Goal: Navigation & Orientation: Find specific page/section

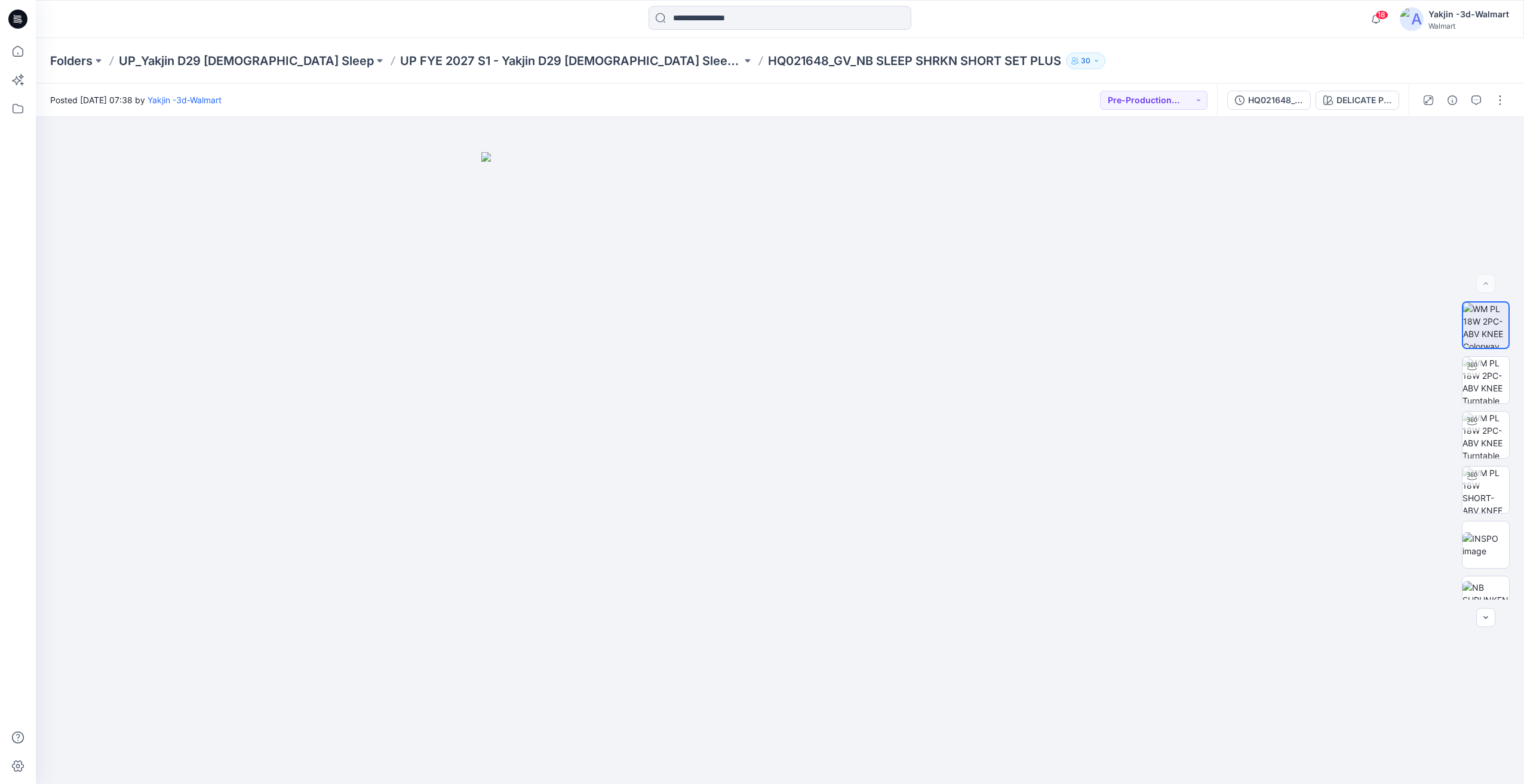
click at [569, 68] on p "UP FYE 2027 S1 - Yakjin D29 [DEMOGRAPHIC_DATA] Sleepwear" at bounding box center [571, 61] width 342 height 16
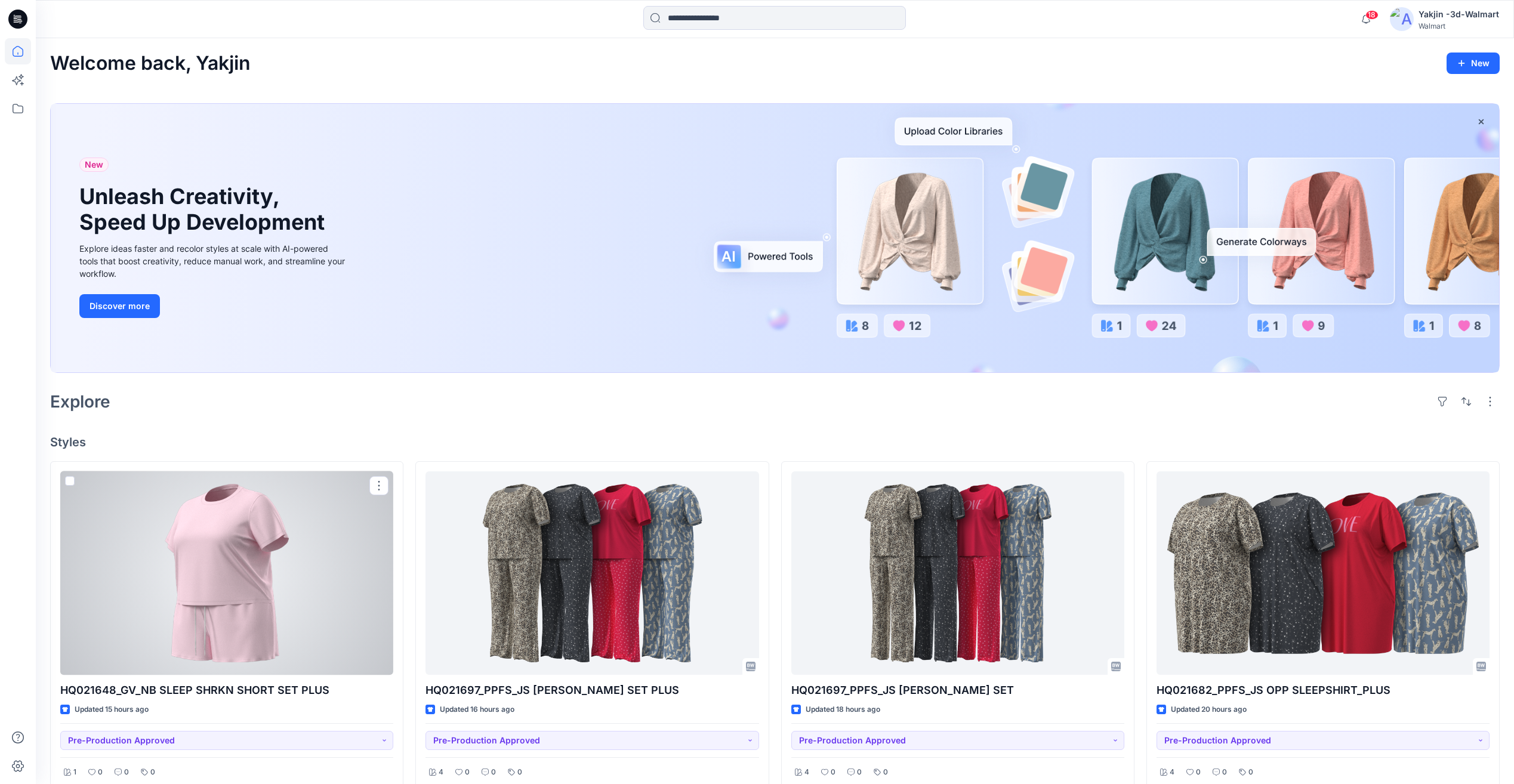
click at [249, 605] on div at bounding box center [227, 573] width 333 height 203
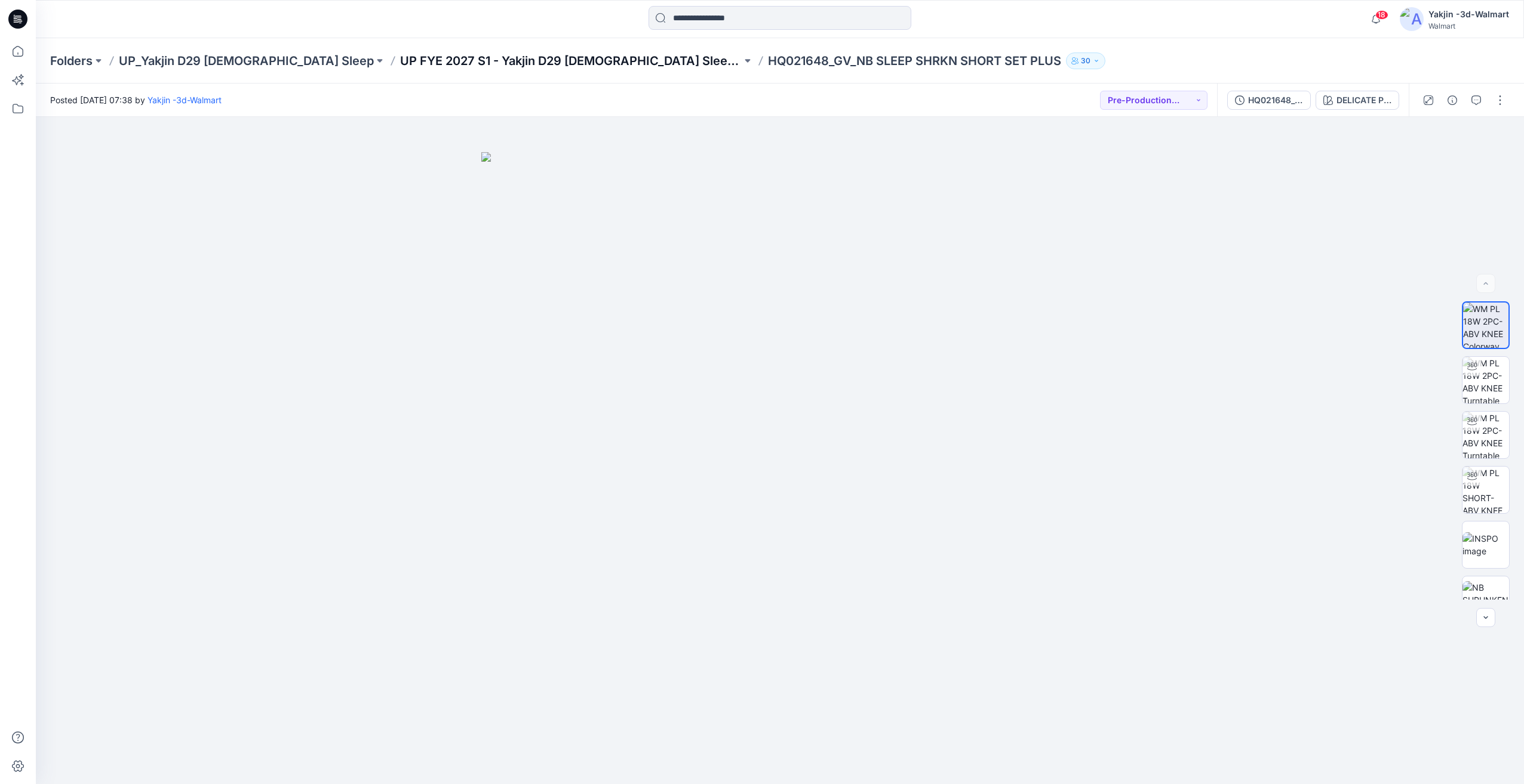
click at [508, 66] on p "UP FYE 2027 S1 - Yakjin D29 [DEMOGRAPHIC_DATA] Sleepwear" at bounding box center [571, 61] width 342 height 16
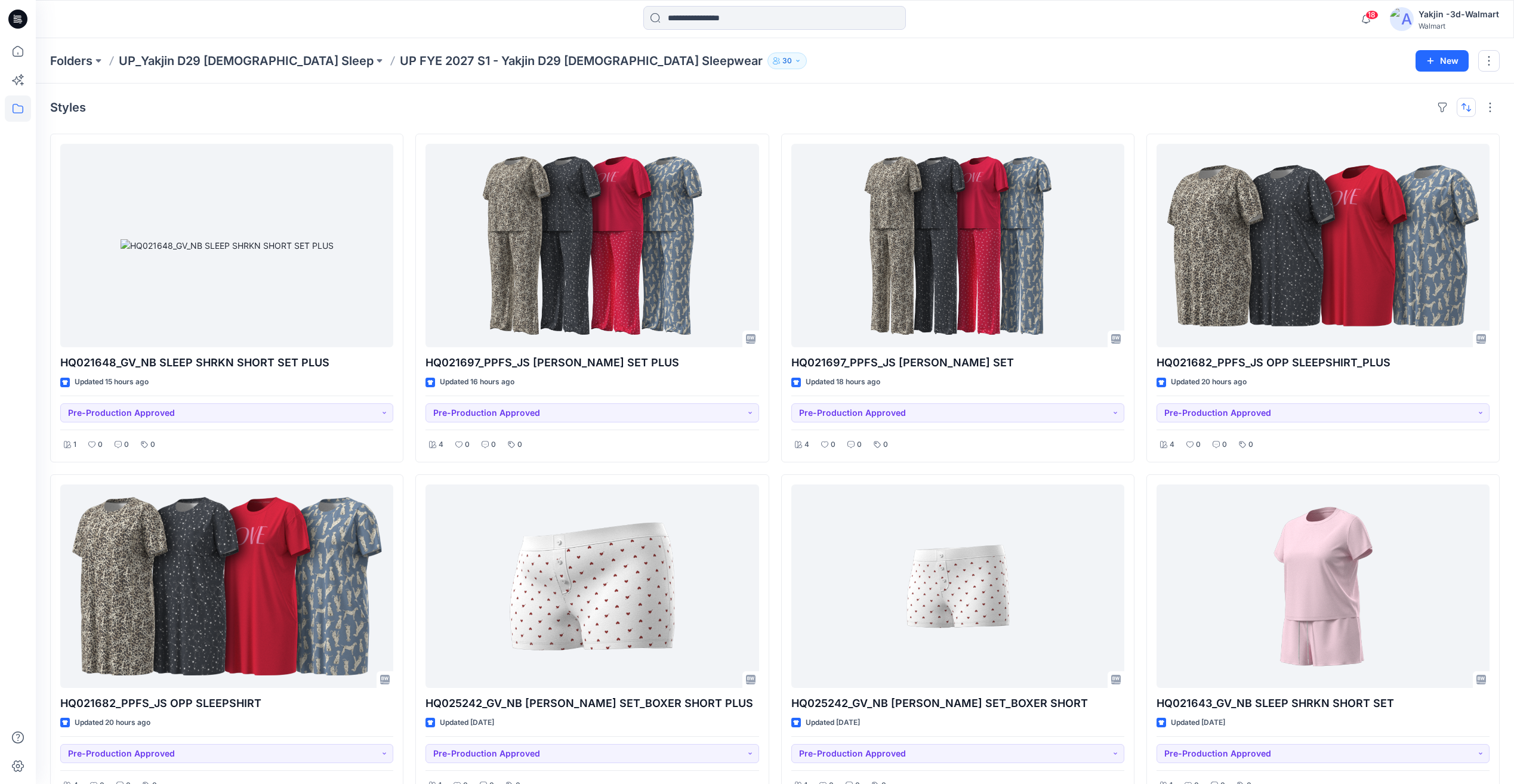
click at [1469, 107] on button "button" at bounding box center [1467, 108] width 19 height 19
click at [1352, 114] on div "Styles Last update A to Z" at bounding box center [774, 108] width 1450 height 19
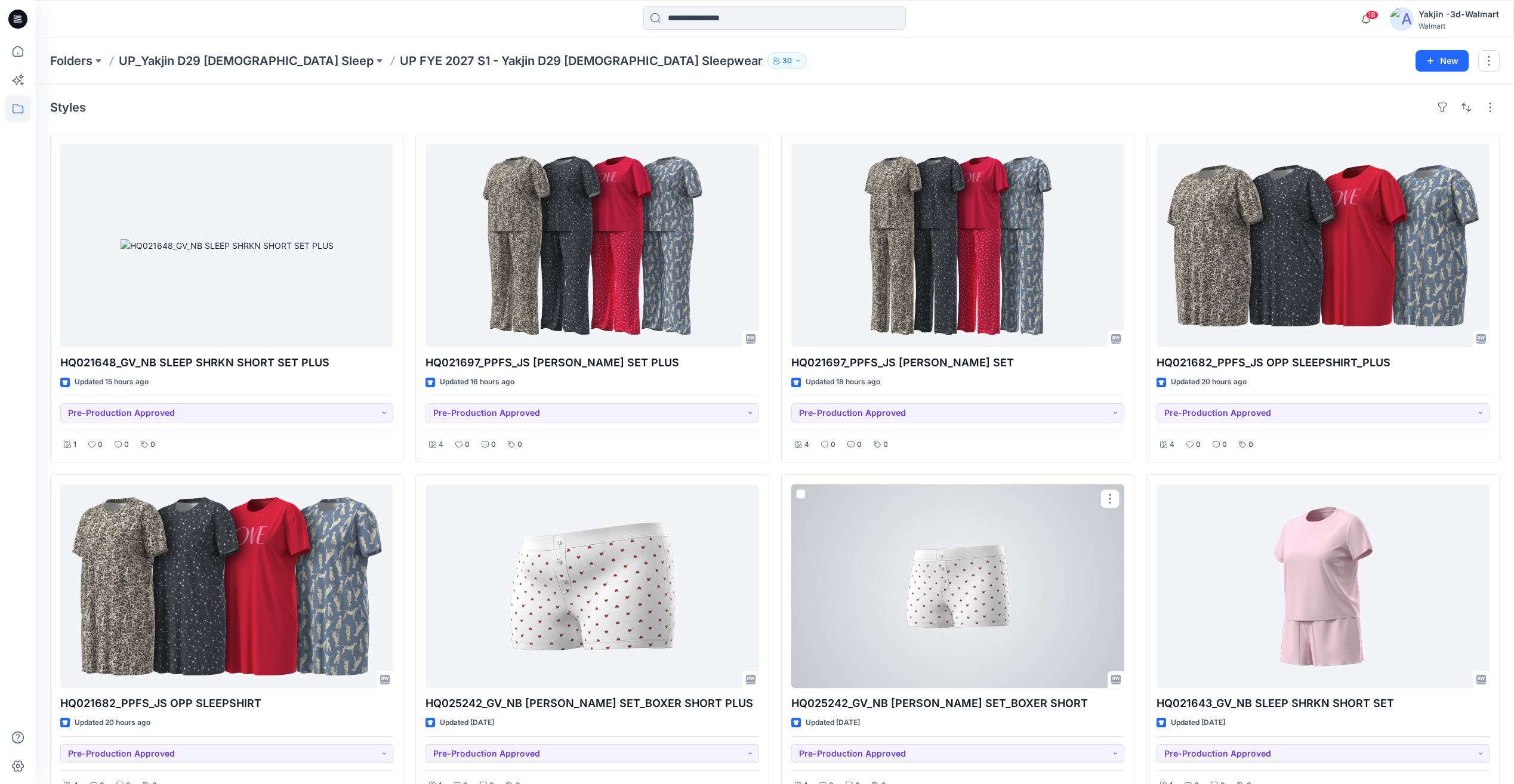
click at [979, 600] on div at bounding box center [958, 586] width 333 height 203
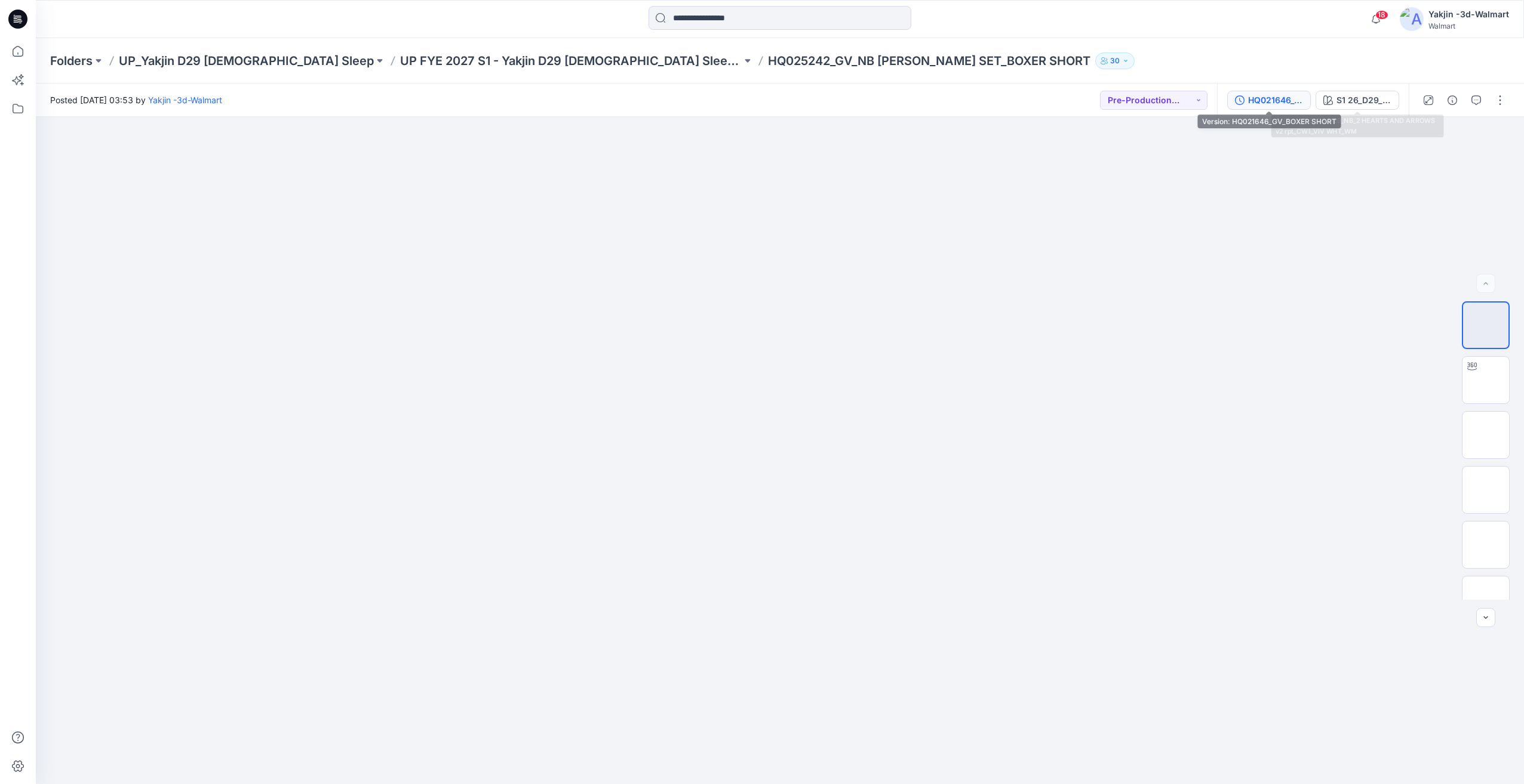
click at [1291, 108] on button "HQ021646_GV_BOXER SHORT" at bounding box center [1269, 100] width 84 height 19
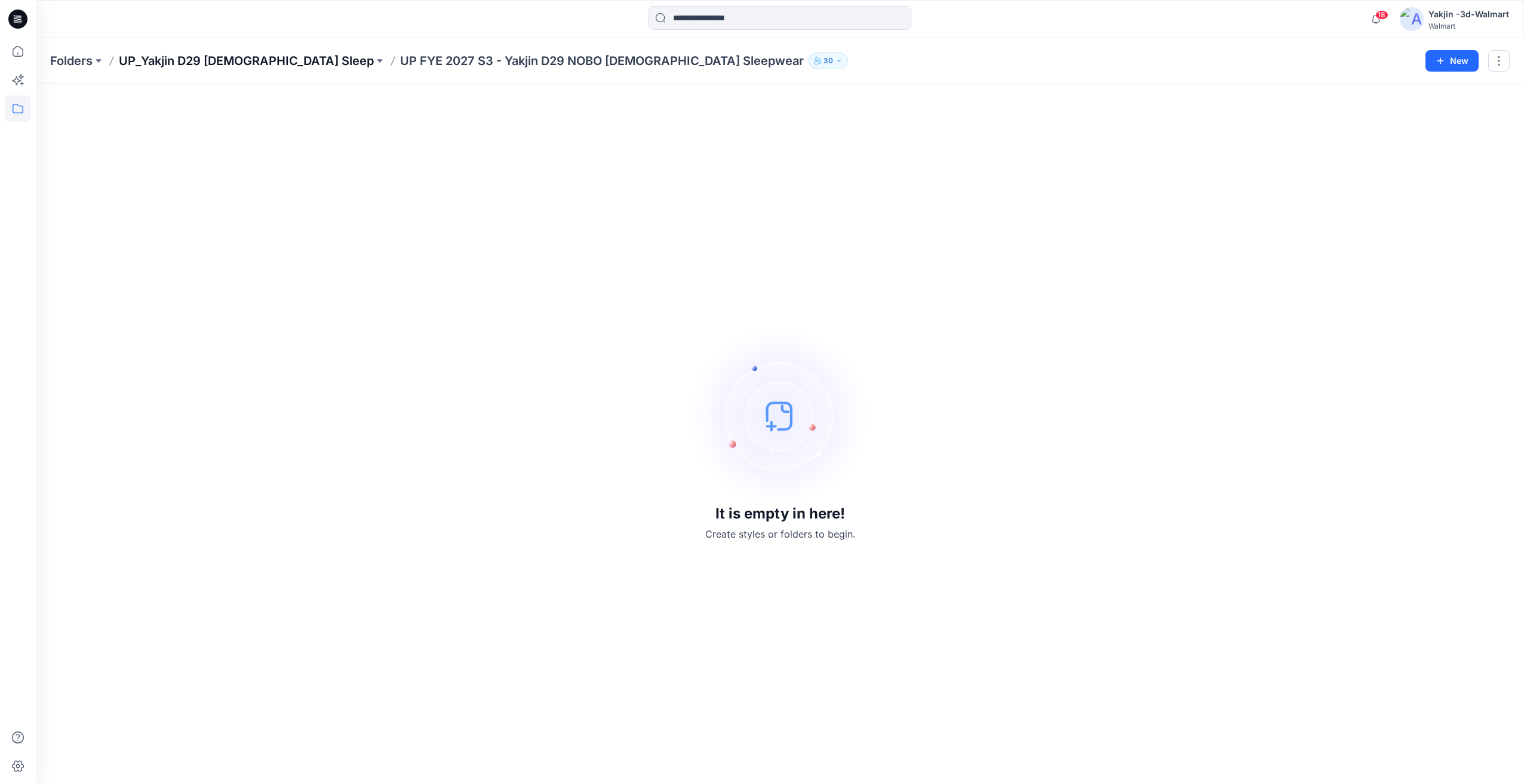
click at [216, 67] on p "UP_Yakjin D29 [DEMOGRAPHIC_DATA] Sleep" at bounding box center [246, 61] width 255 height 16
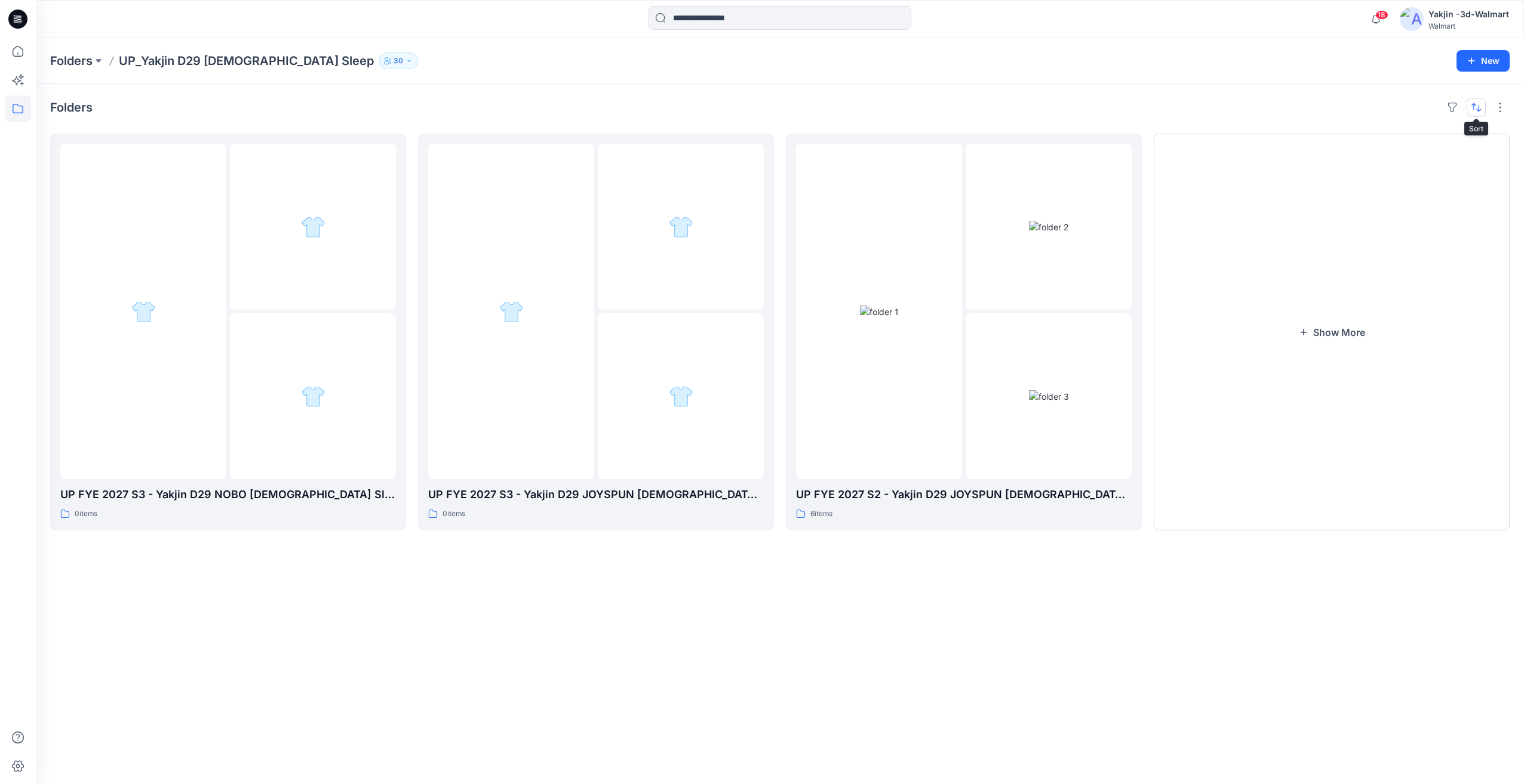
click at [1481, 112] on button "button" at bounding box center [1476, 108] width 19 height 19
click at [1506, 110] on button "button" at bounding box center [1500, 108] width 19 height 19
click at [1354, 146] on p "Compact" at bounding box center [1345, 148] width 60 height 14
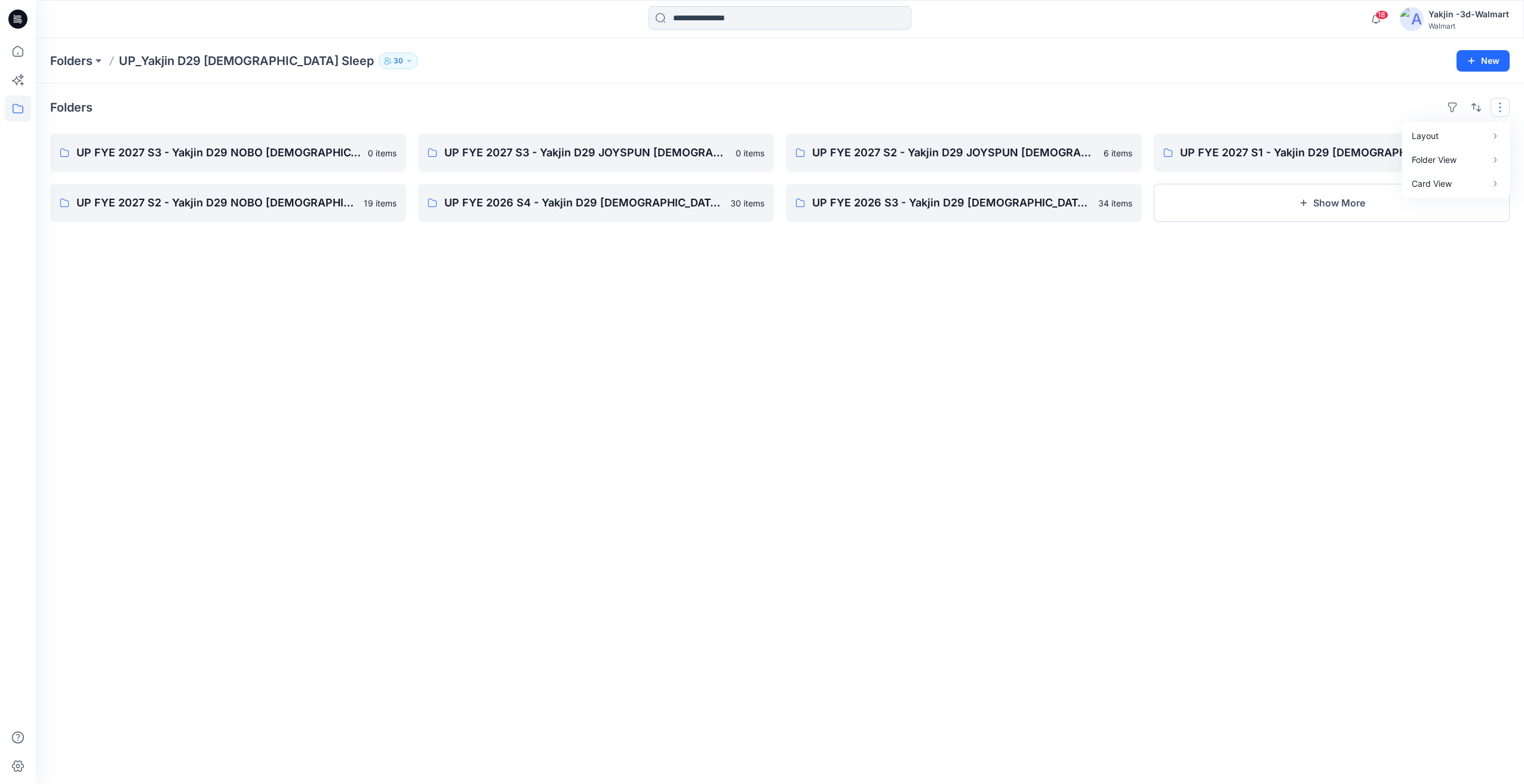
click at [1393, 351] on div "Folders Layout Grid Large Grid Folder View Compact Card Card View Card Info UP …" at bounding box center [779, 433] width 1488 height 700
click at [1492, 108] on button "button" at bounding box center [1500, 108] width 19 height 19
click at [1351, 166] on p "Card" at bounding box center [1345, 172] width 60 height 14
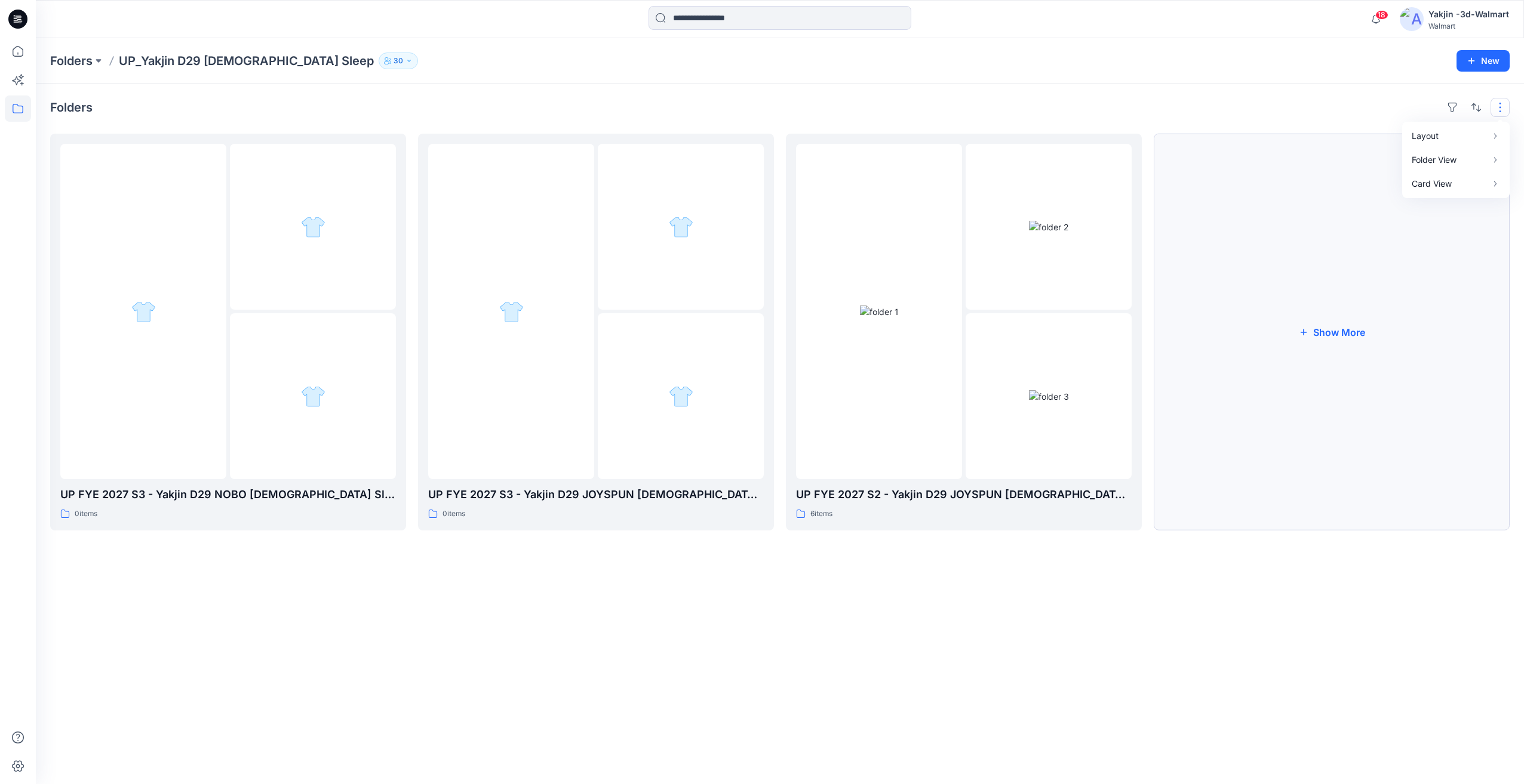
click at [1347, 338] on button "Show More" at bounding box center [1332, 332] width 356 height 397
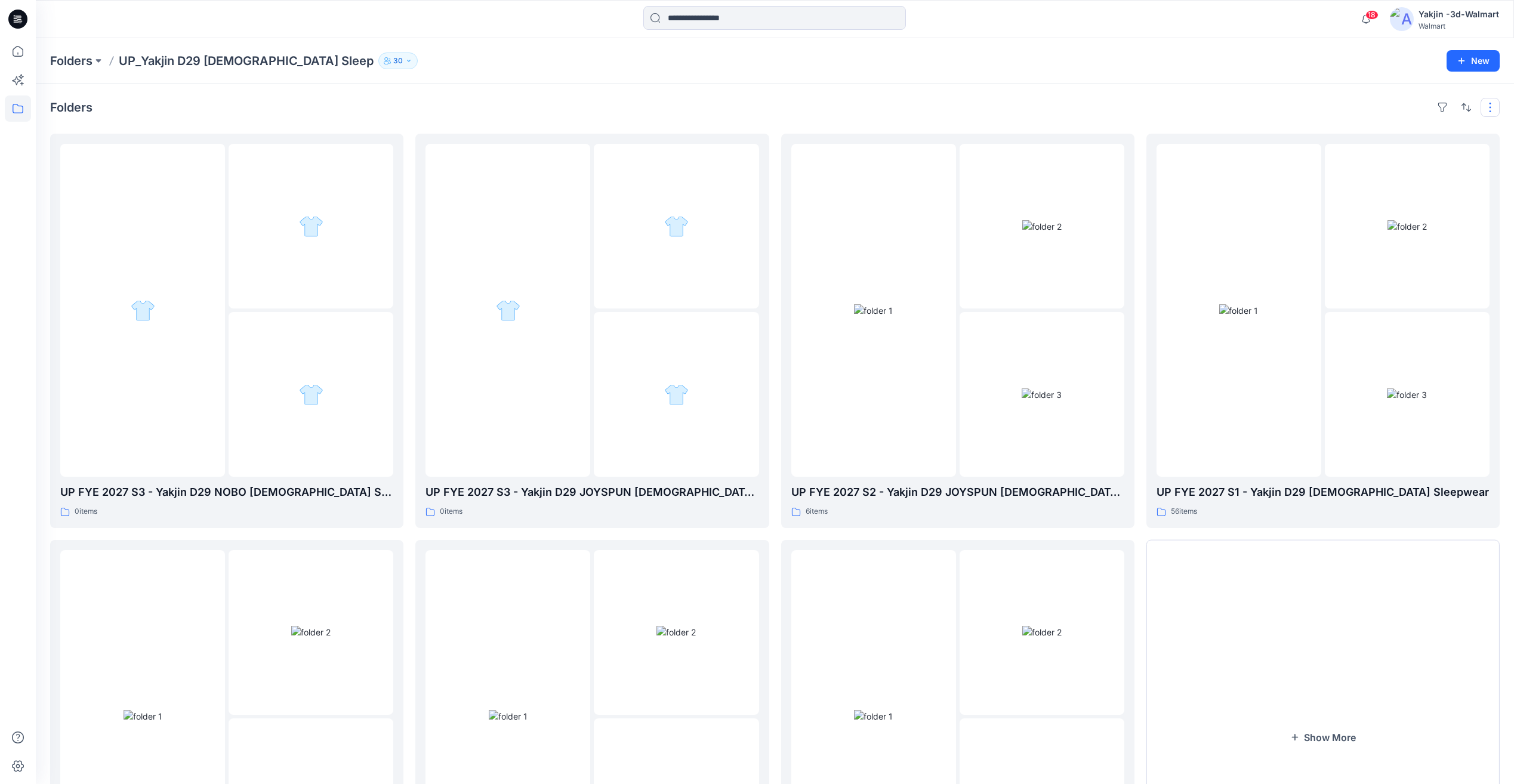
click at [1485, 105] on button "button" at bounding box center [1491, 108] width 19 height 19
click at [1460, 105] on button "button" at bounding box center [1467, 108] width 19 height 19
click at [1441, 166] on p "A to Z" at bounding box center [1426, 164] width 75 height 12
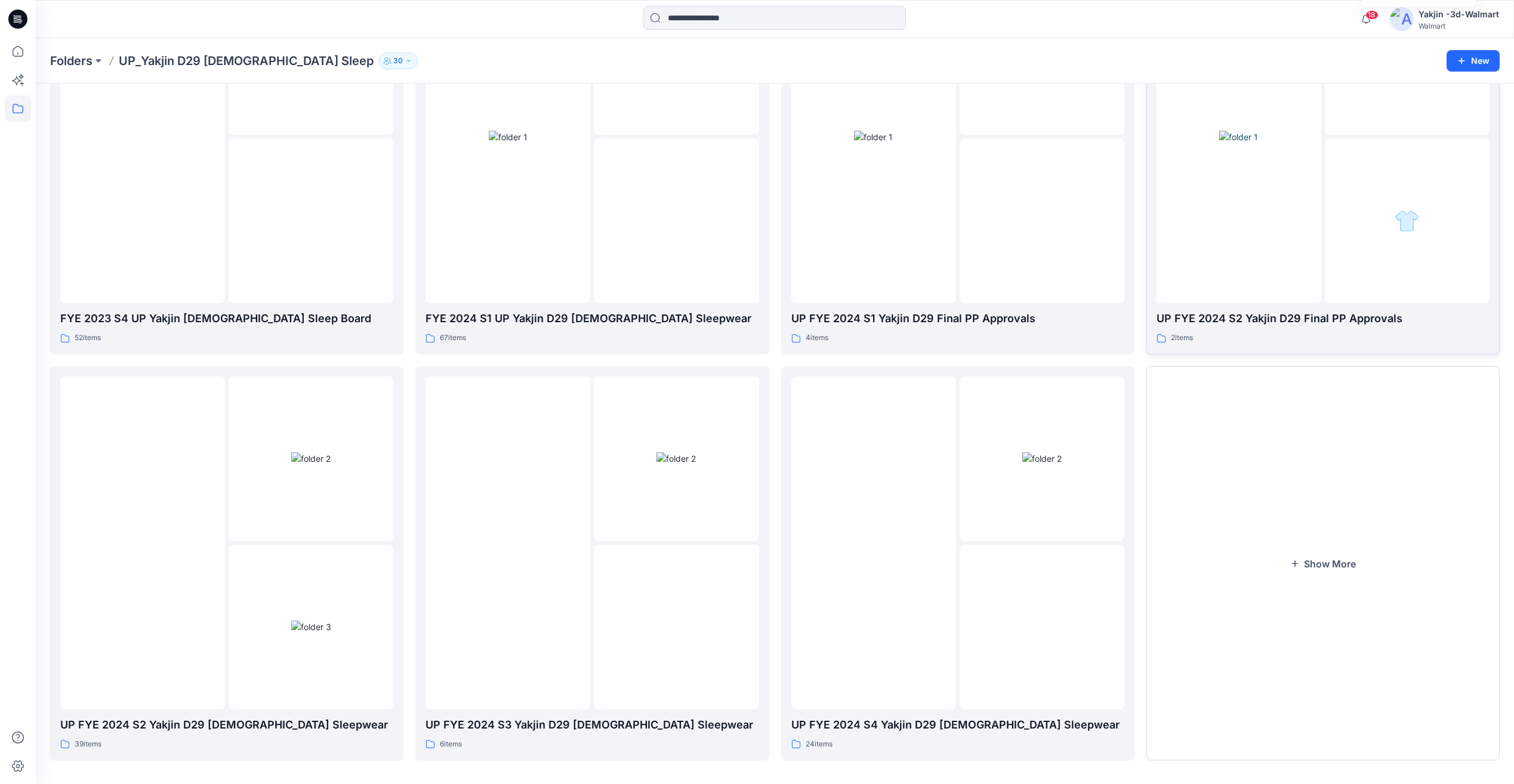
scroll to position [184, 0]
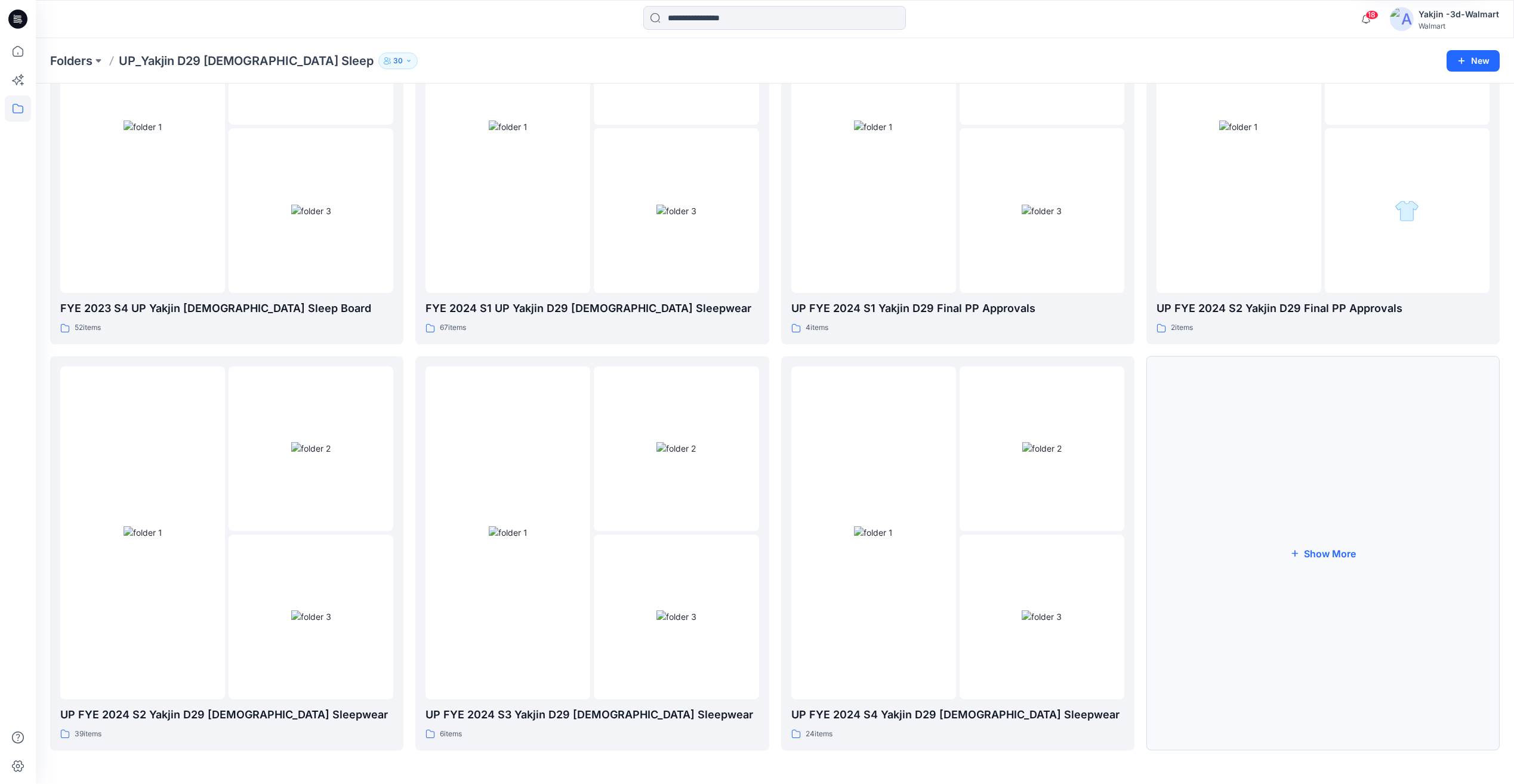
click at [1312, 553] on button "Show More" at bounding box center [1323, 553] width 353 height 394
click at [1322, 575] on button "Show More" at bounding box center [1323, 554] width 353 height 394
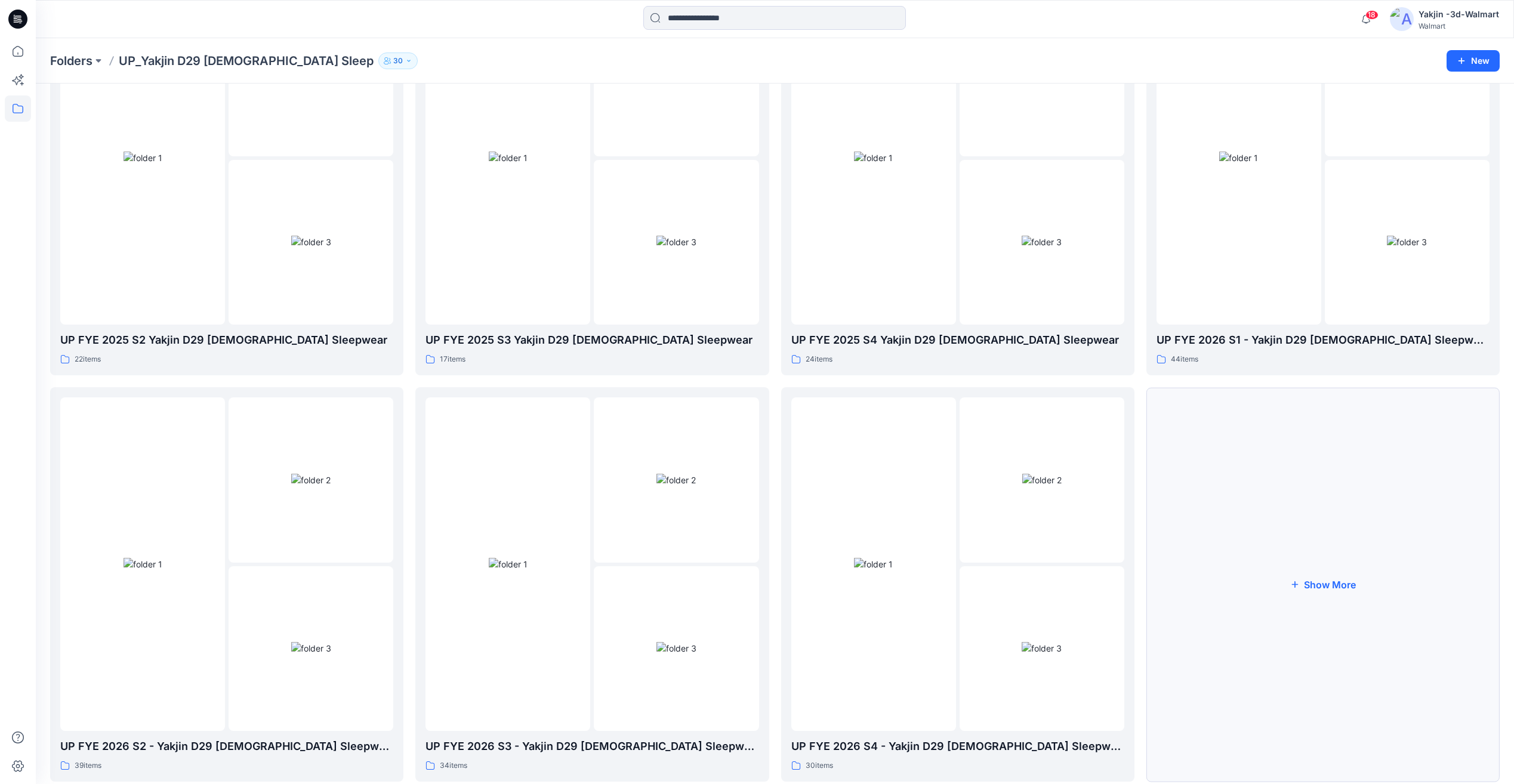
scroll to position [996, 0]
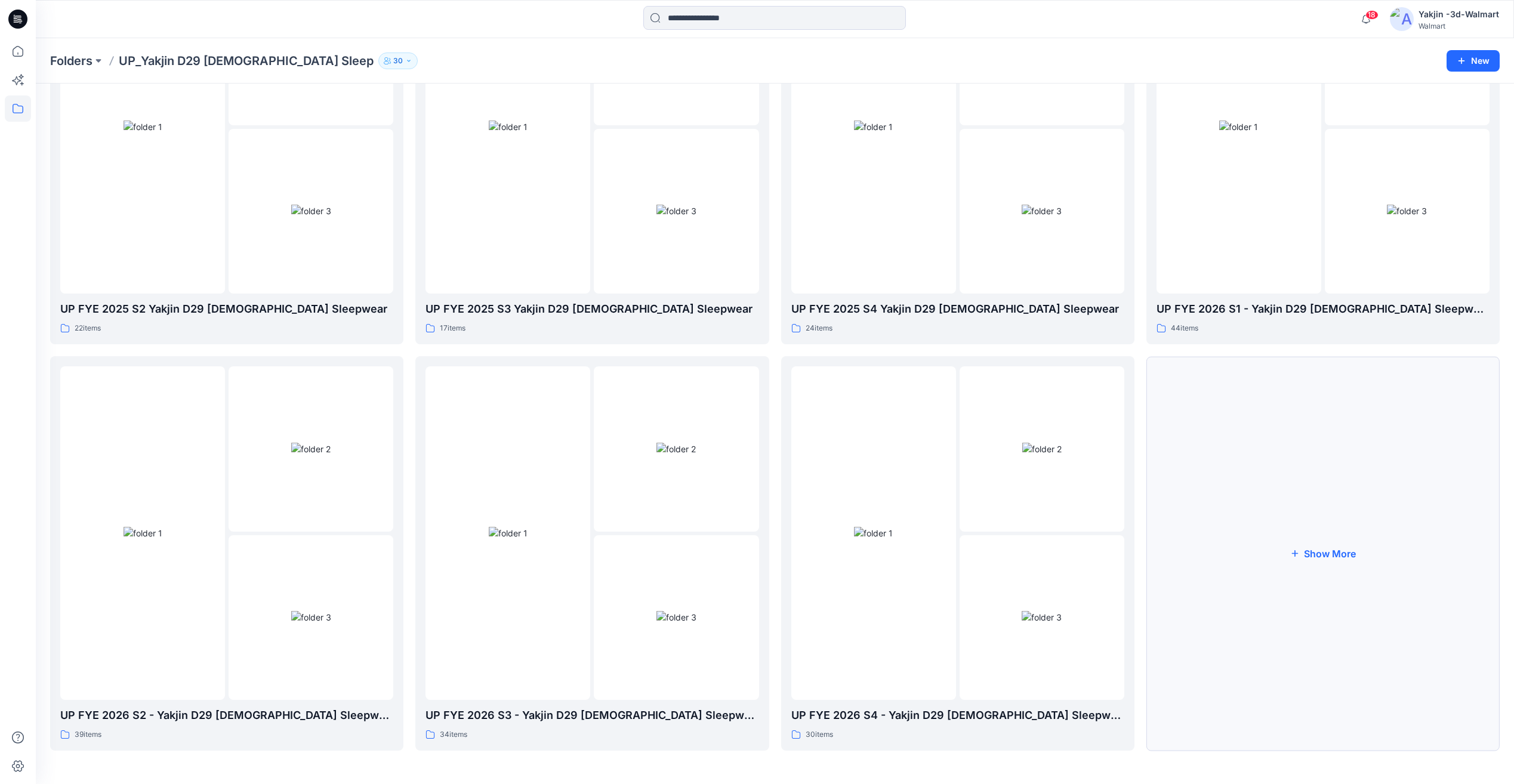
click at [1320, 570] on button "Show More" at bounding box center [1323, 553] width 353 height 394
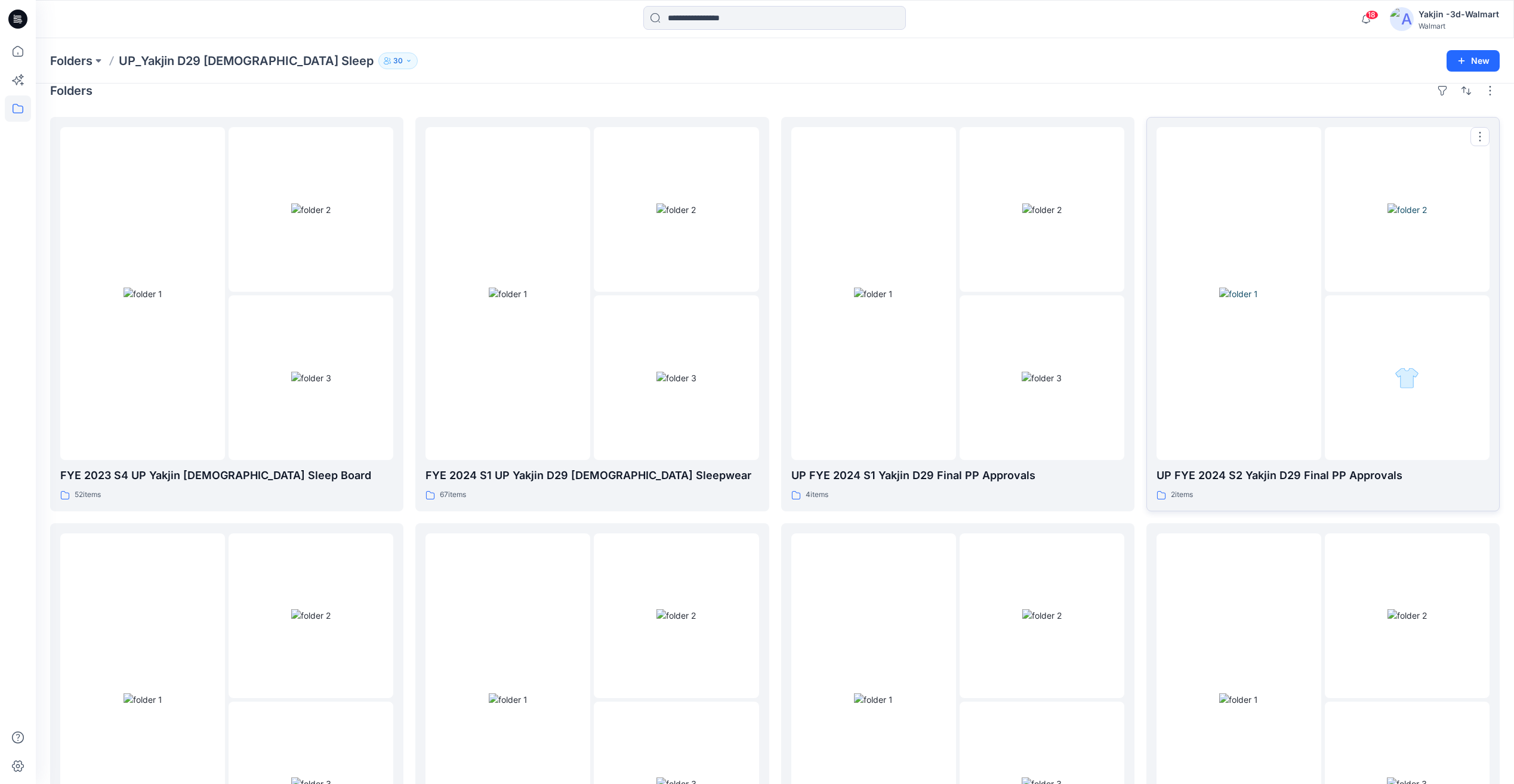
scroll to position [0, 0]
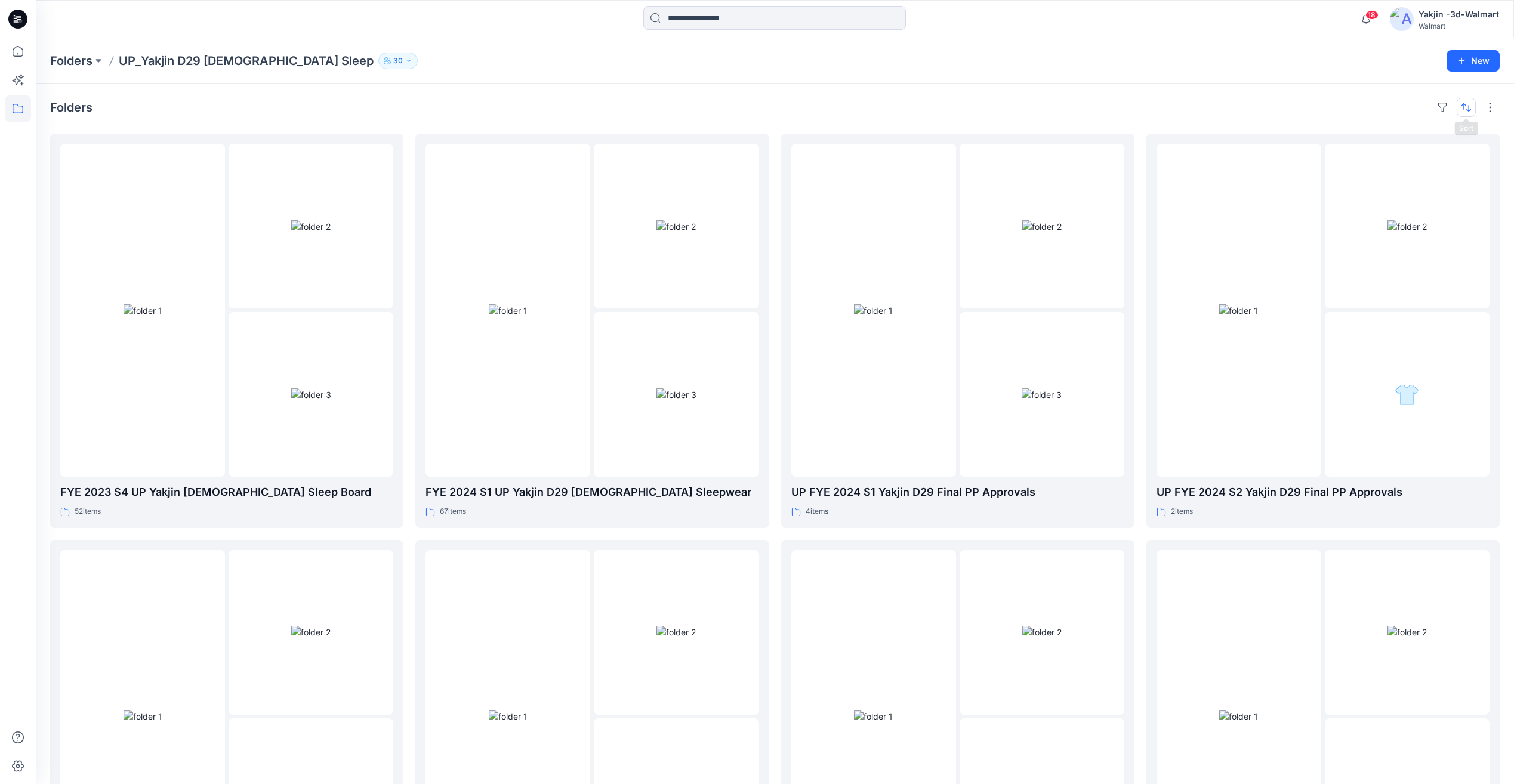
click at [1463, 104] on button "button" at bounding box center [1467, 108] width 19 height 19
click at [1420, 160] on p "A to Z" at bounding box center [1426, 164] width 75 height 12
click at [1438, 109] on button "button" at bounding box center [1443, 108] width 19 height 19
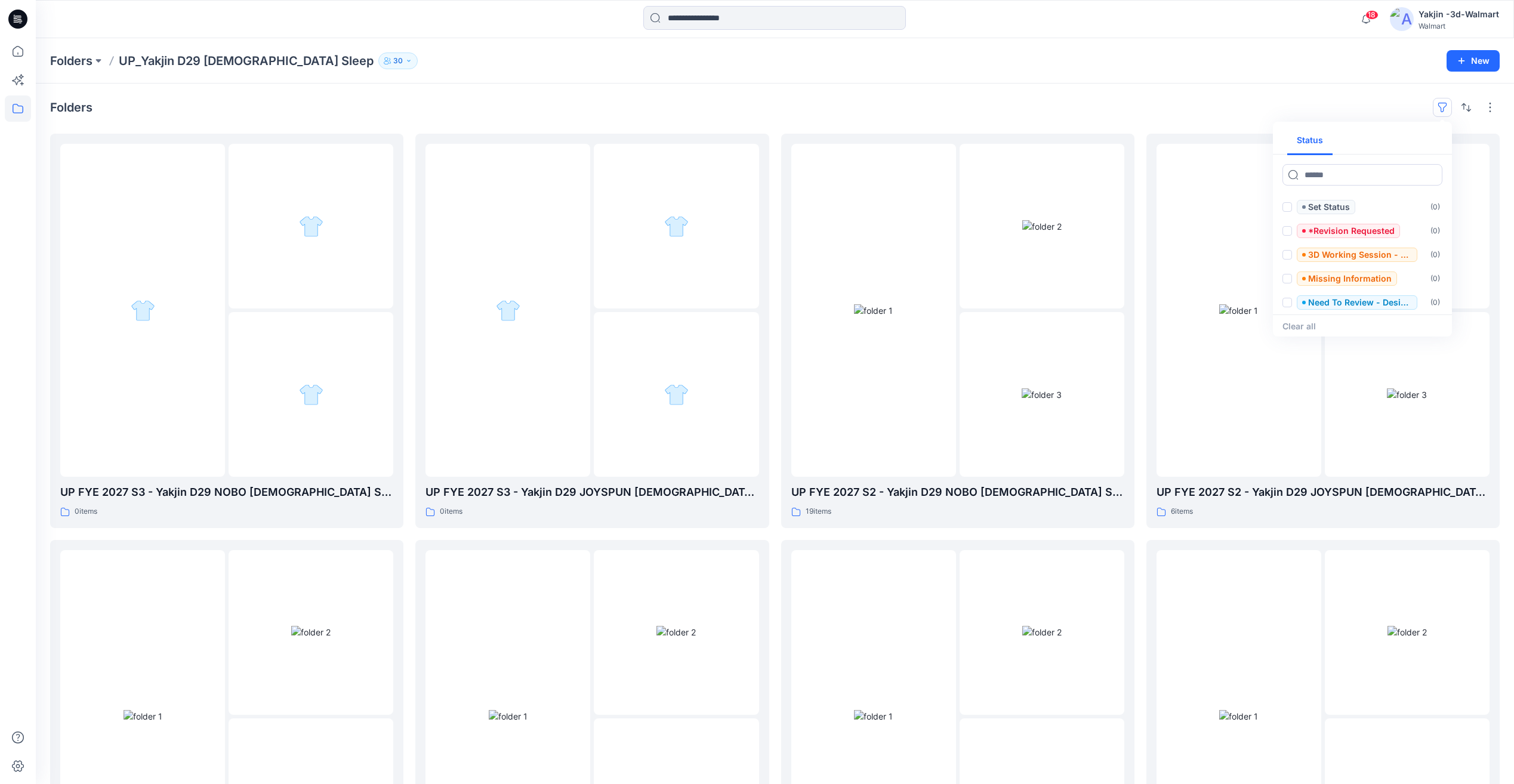
click at [1441, 109] on button "button" at bounding box center [1443, 108] width 19 height 19
click at [1484, 108] on button "button" at bounding box center [1491, 108] width 19 height 19
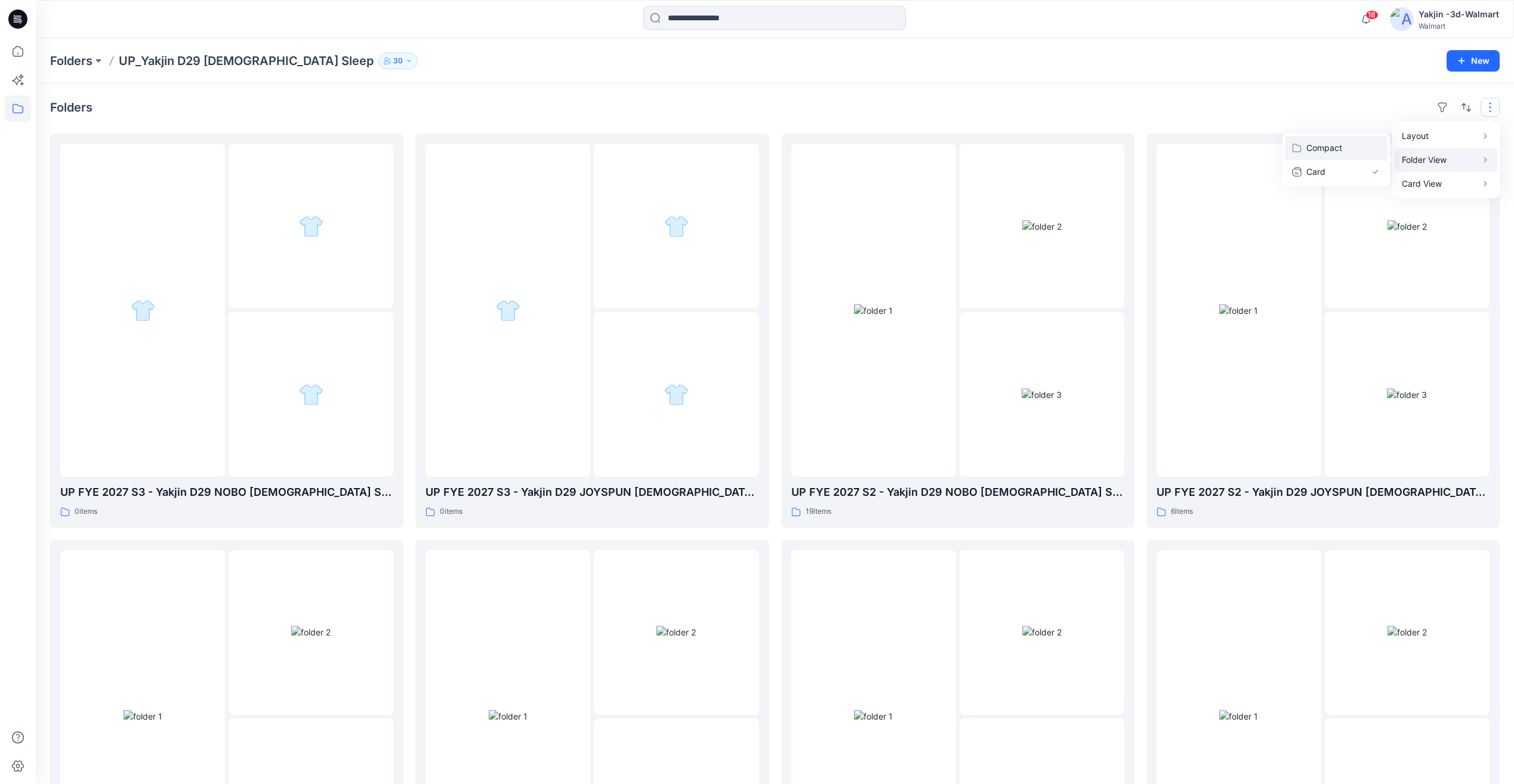
click at [1370, 149] on button "Compact" at bounding box center [1337, 148] width 103 height 24
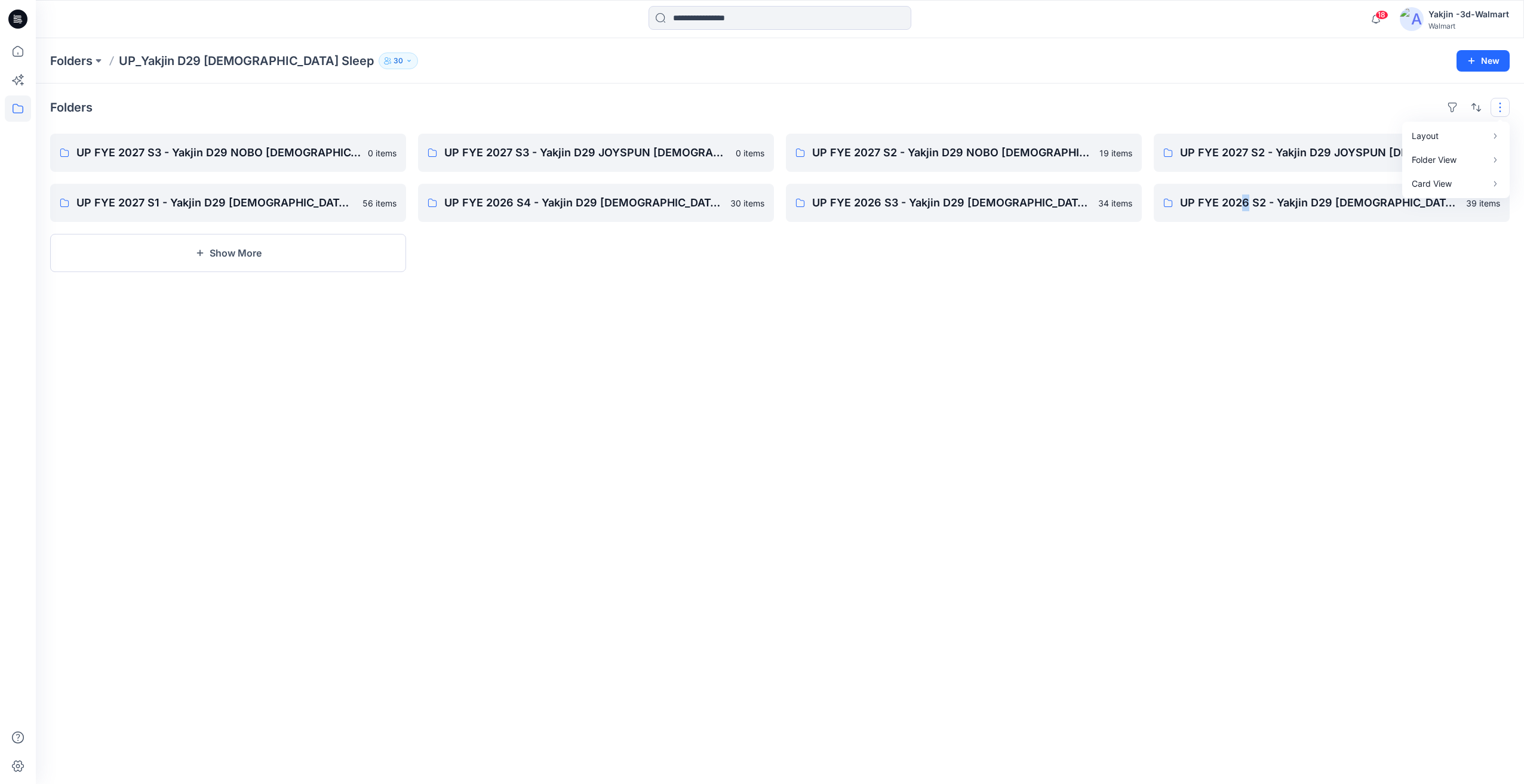
click at [1243, 429] on div "Folders Layout Grid Large Grid Folder View Compact Card Card View Card Info UP …" at bounding box center [779, 433] width 1488 height 700
drag, startPoint x: 1243, startPoint y: 429, endPoint x: 1291, endPoint y: 499, distance: 84.9
click at [1261, 555] on div "Folders UP FYE 2027 S3 - Yakjin D29 NOBO Ladies Sleepwear 0 items UP FYE 2027 S…" at bounding box center [779, 433] width 1488 height 700
click at [1501, 105] on button "button" at bounding box center [1500, 108] width 19 height 19
click at [1319, 169] on p "Card" at bounding box center [1345, 172] width 60 height 14
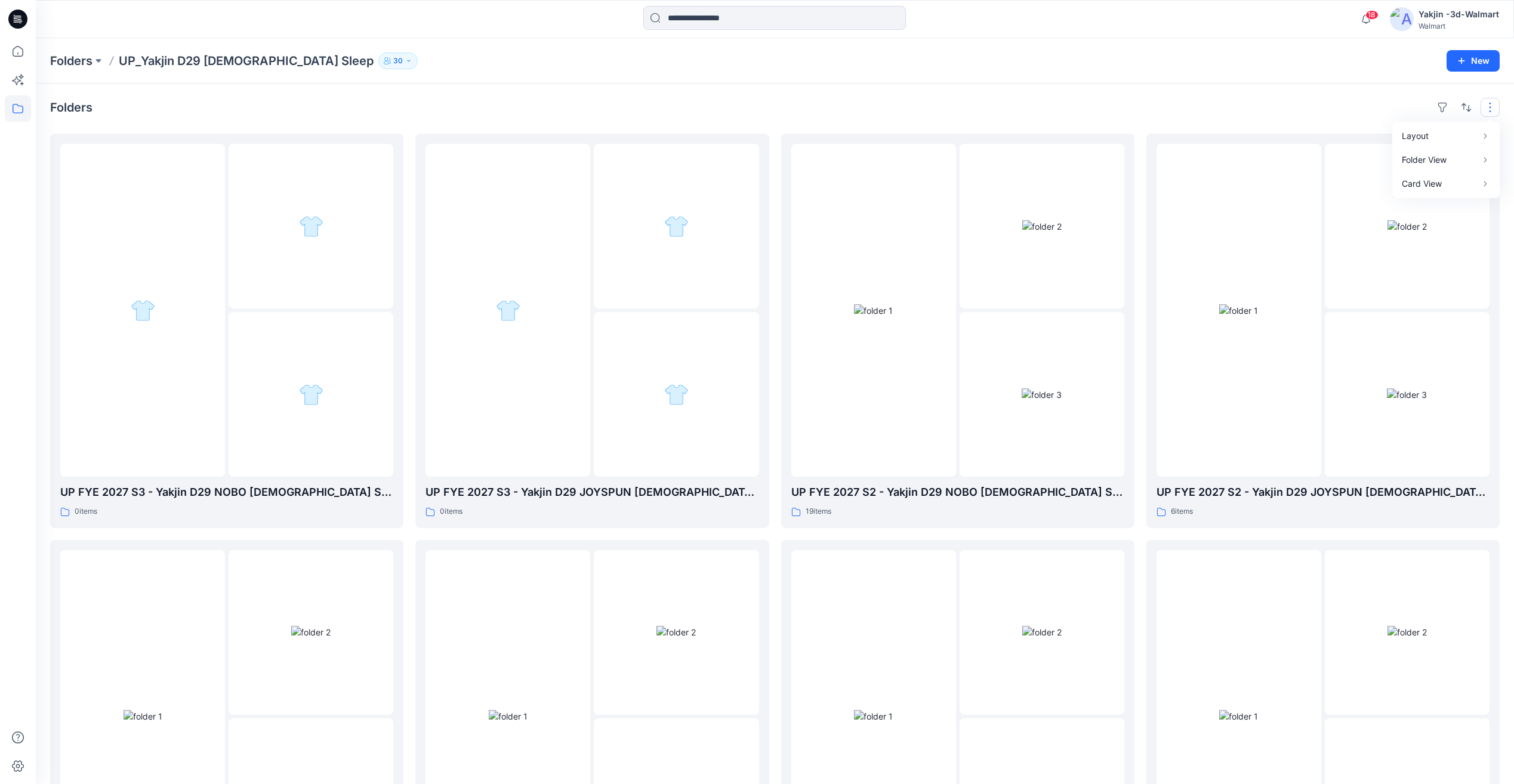
click at [1487, 101] on button "button" at bounding box center [1491, 108] width 19 height 19
click at [1243, 386] on div at bounding box center [1239, 310] width 165 height 333
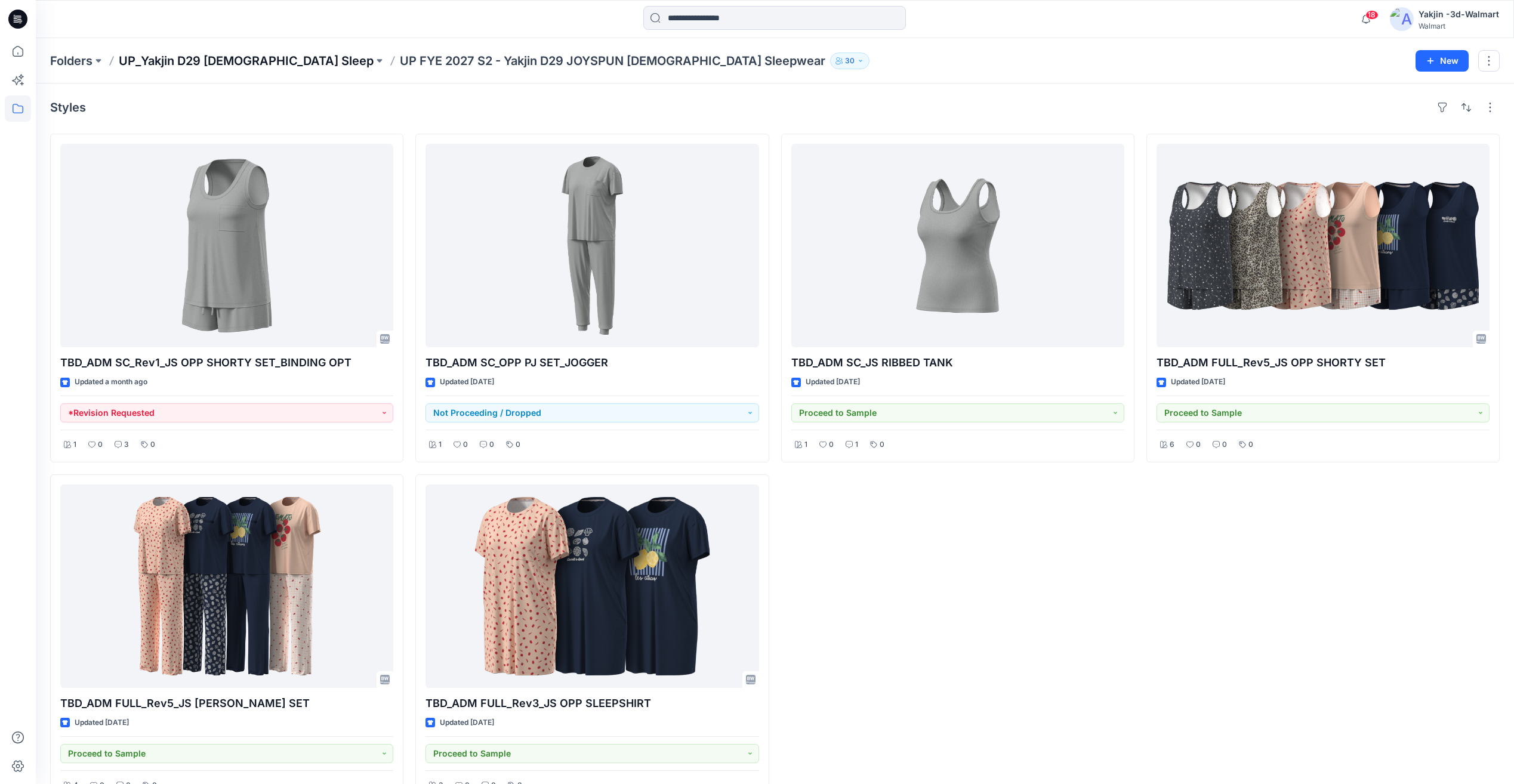
click at [216, 63] on p "UP_Yakjin D29 [DEMOGRAPHIC_DATA] Sleep" at bounding box center [246, 61] width 255 height 16
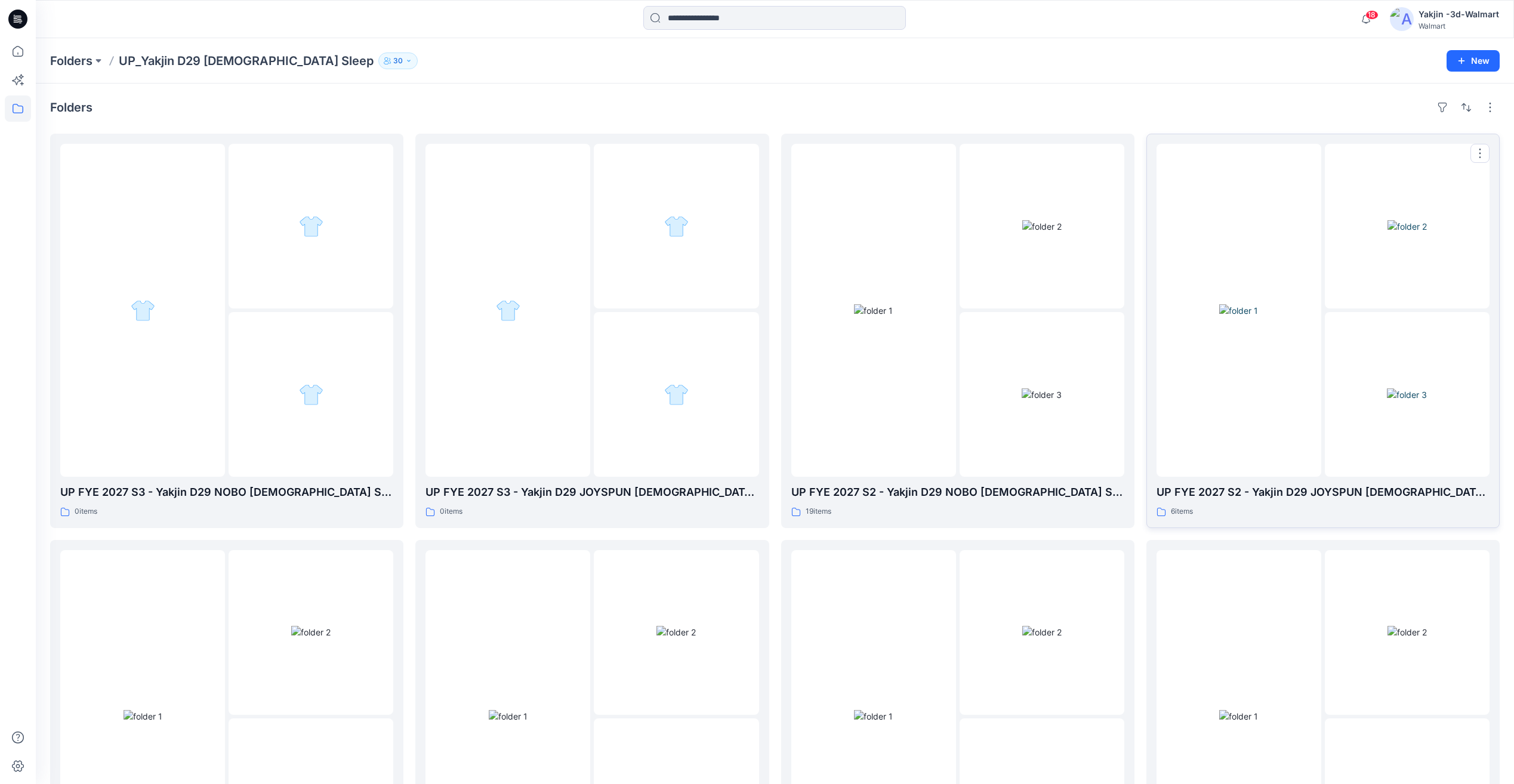
click at [1279, 383] on div at bounding box center [1239, 310] width 165 height 333
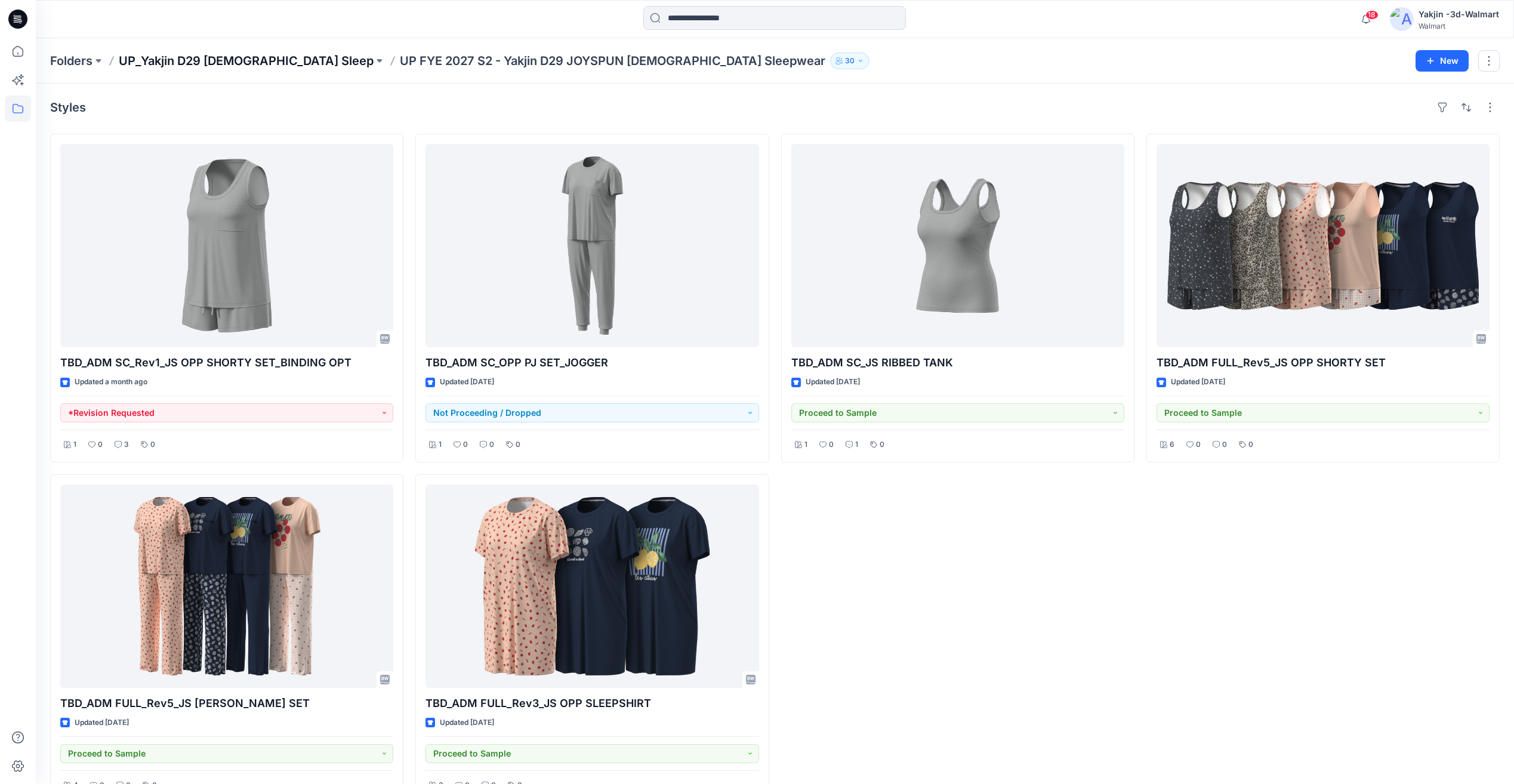
click at [255, 64] on p "UP_Yakjin D29 [DEMOGRAPHIC_DATA] Sleep" at bounding box center [246, 61] width 255 height 16
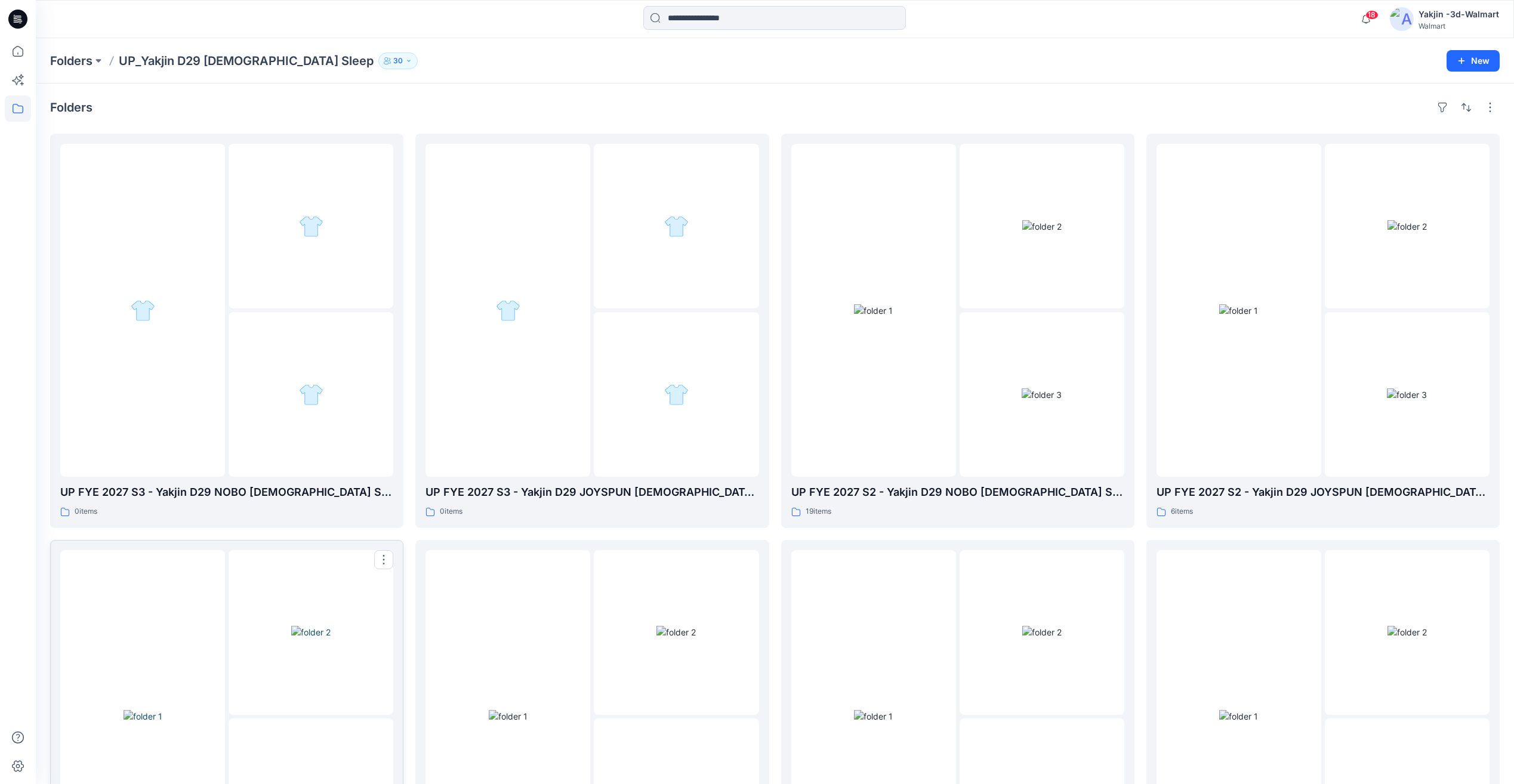
click at [162, 710] on img at bounding box center [142, 716] width 39 height 12
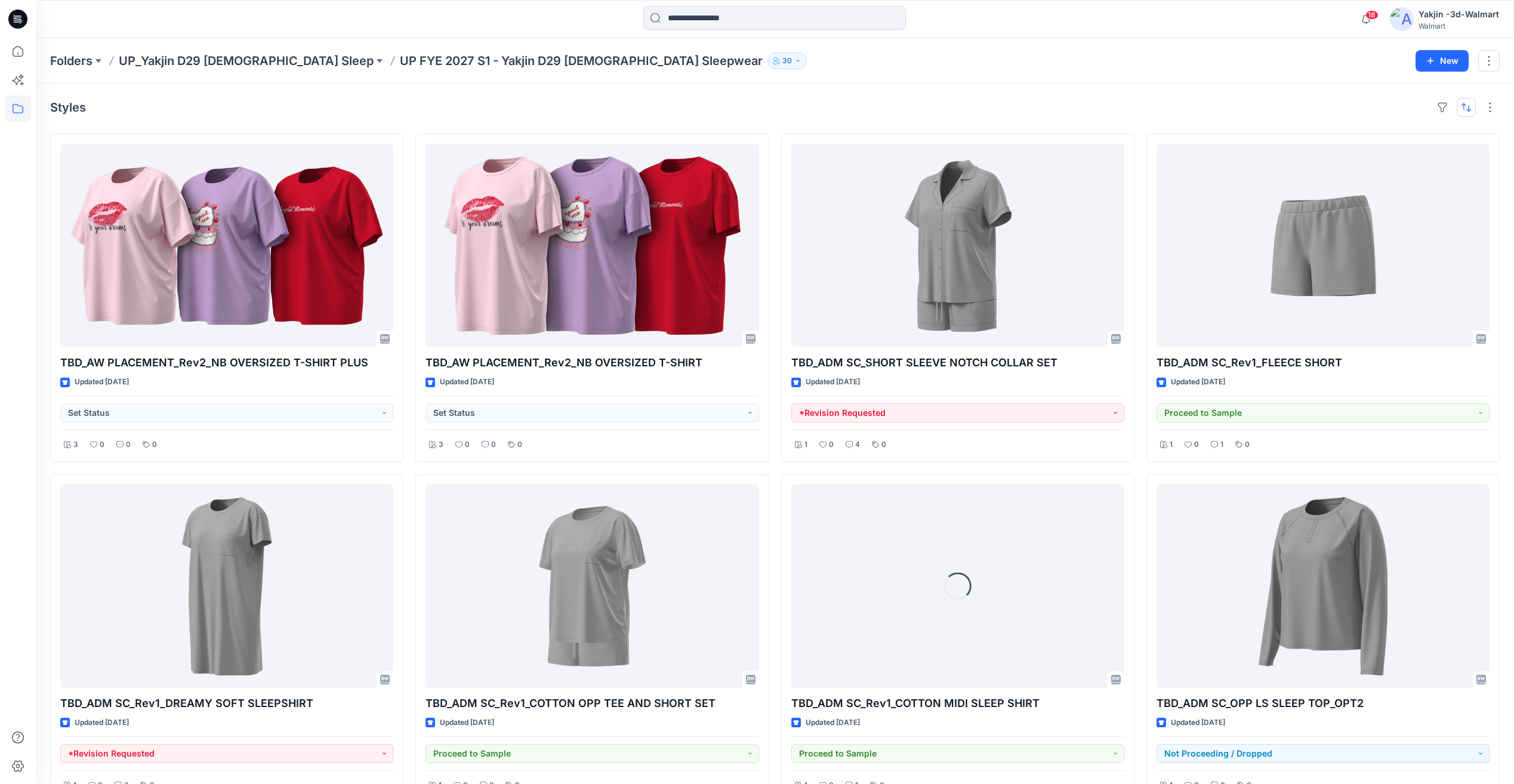
click at [1467, 105] on button "button" at bounding box center [1467, 108] width 19 height 19
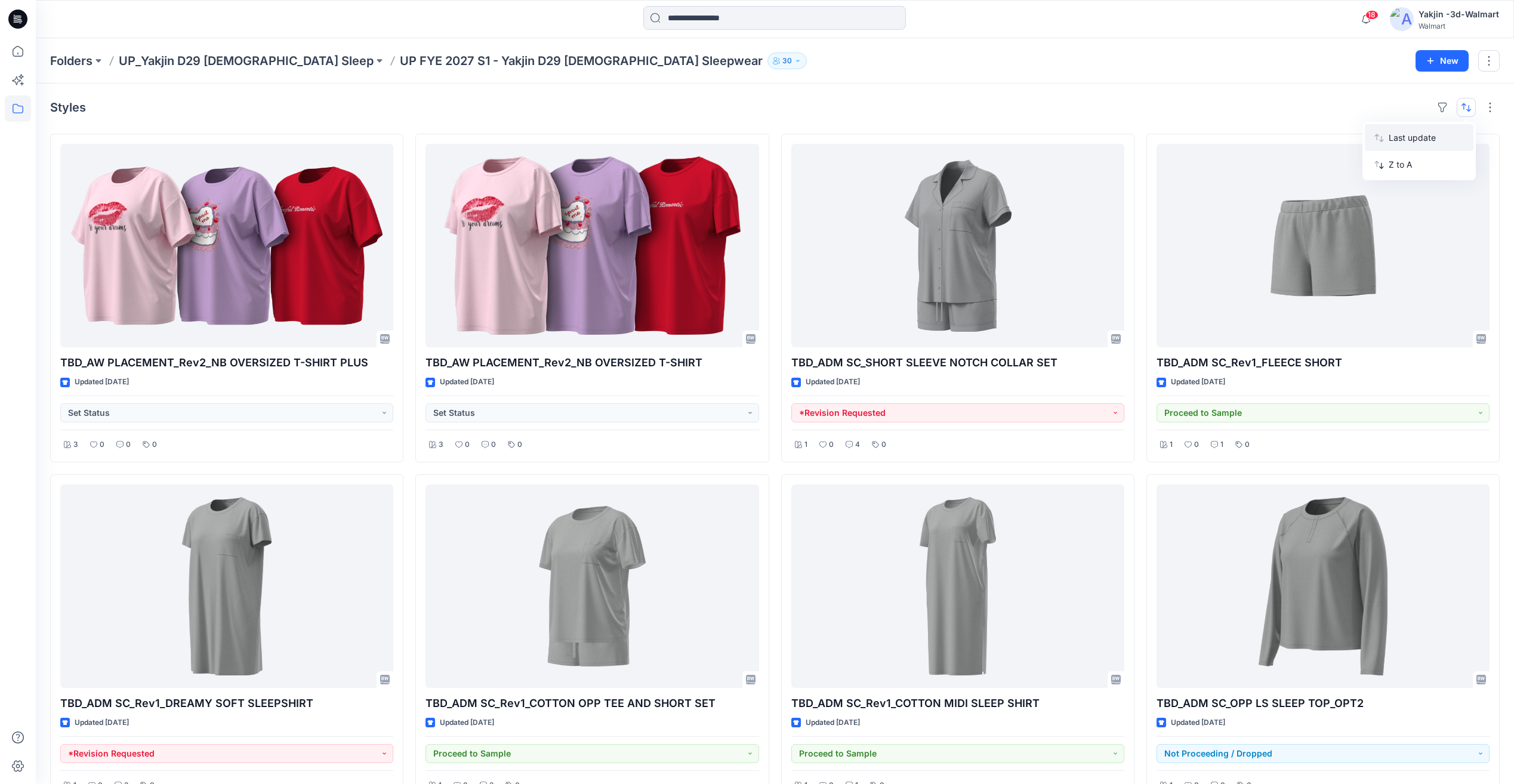
click at [1433, 140] on p "Last update" at bounding box center [1426, 138] width 75 height 12
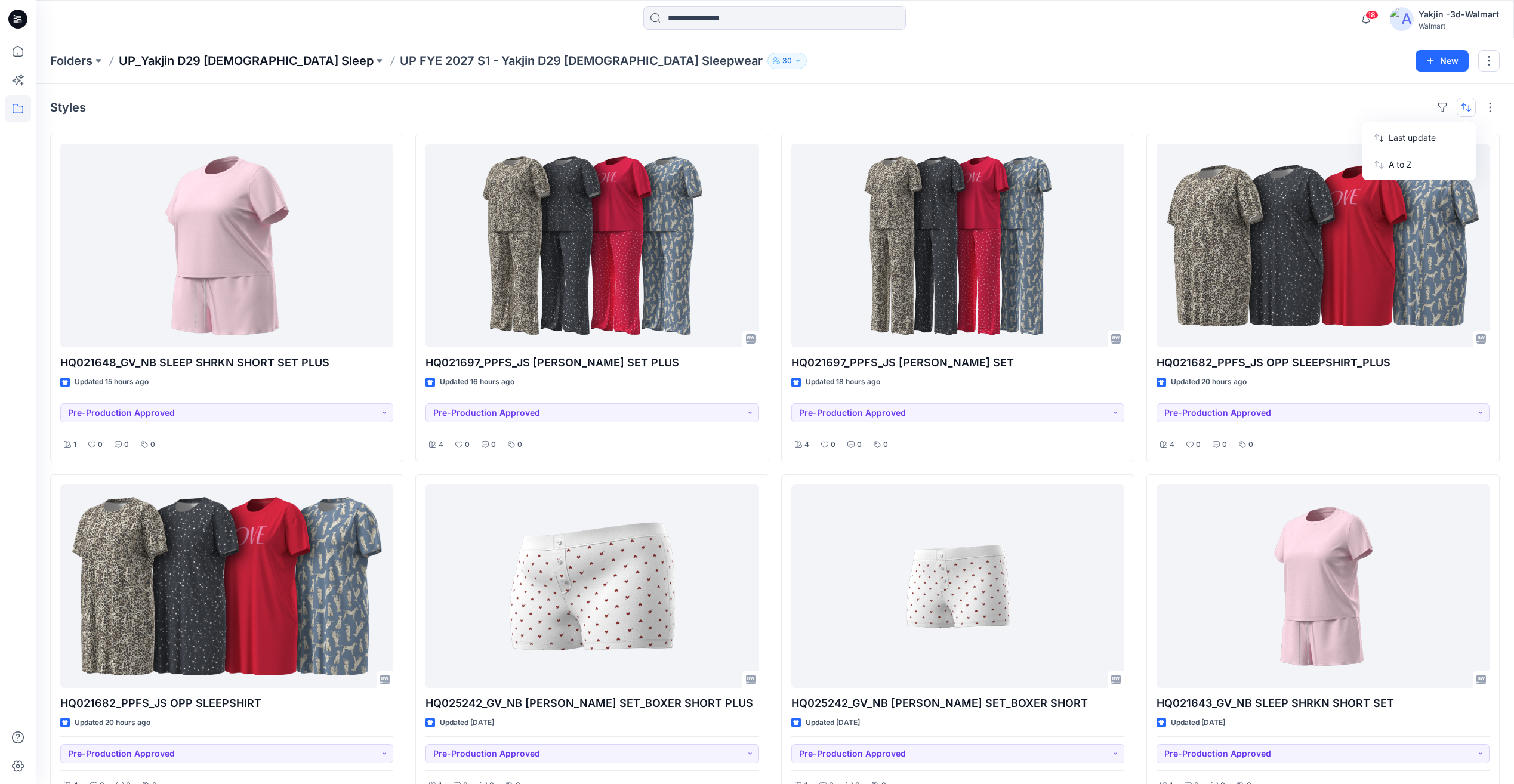
click at [175, 62] on p "UP_Yakjin D29 [DEMOGRAPHIC_DATA] Sleep" at bounding box center [246, 61] width 255 height 16
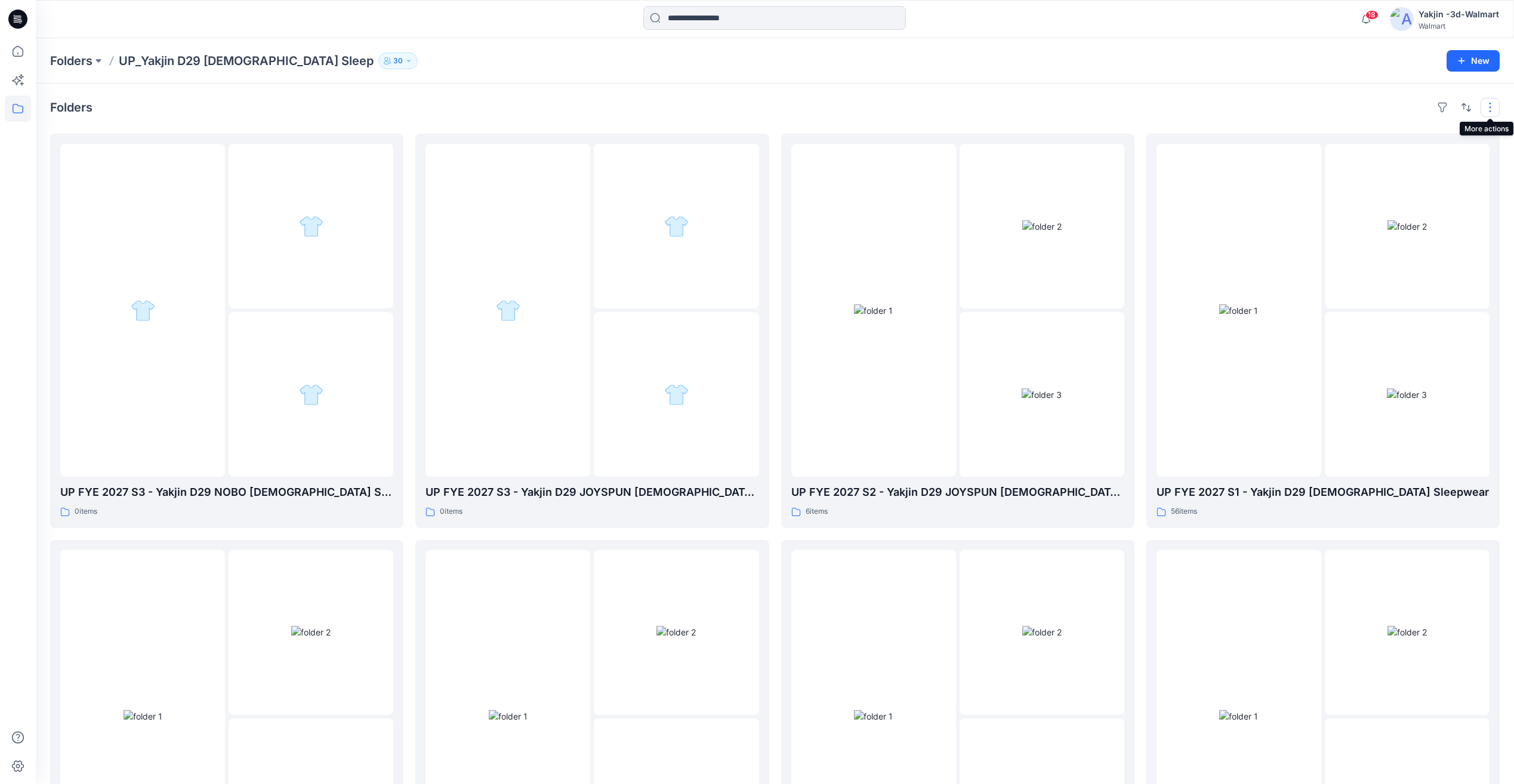
click at [1487, 113] on button "button" at bounding box center [1491, 108] width 19 height 19
click at [1467, 156] on p "Folder View" at bounding box center [1440, 160] width 75 height 14
click at [1358, 148] on p "Compact" at bounding box center [1336, 148] width 60 height 14
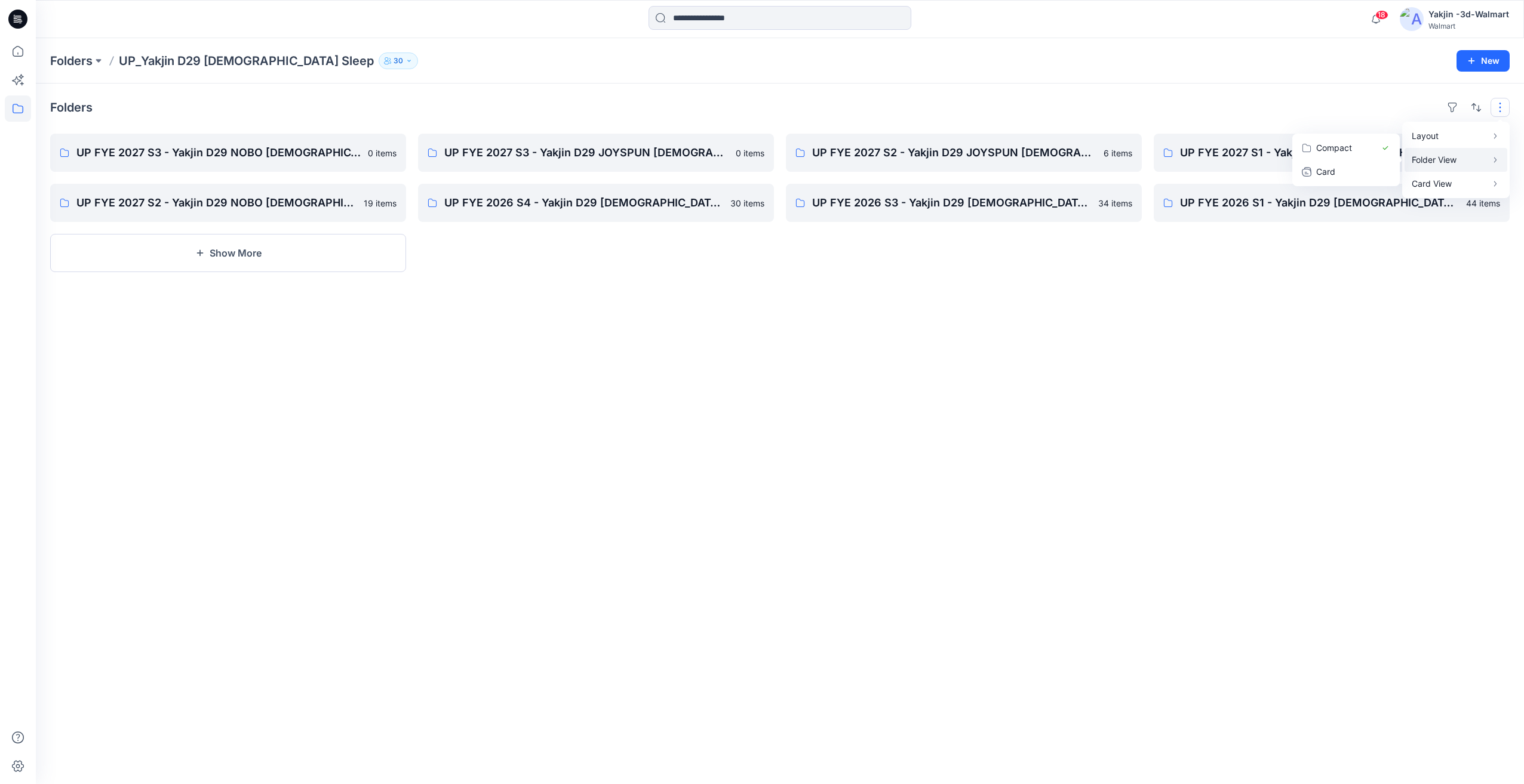
click at [1169, 477] on div "Folders Layout Grid Large Grid Folder View Compact Card Card View Card Info UP …" at bounding box center [779, 433] width 1488 height 700
